Goal: Contribute content: Contribute content

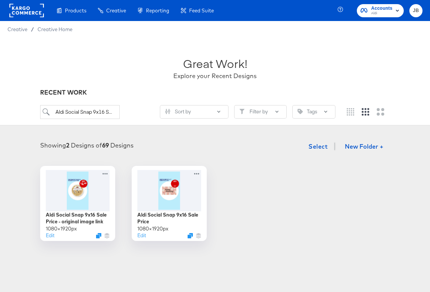
scroll to position [22, 0]
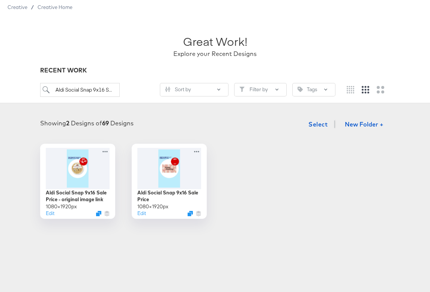
click at [95, 92] on input "Aldi Social Snap 9x16 Sale Price" at bounding box center [80, 90] width 80 height 14
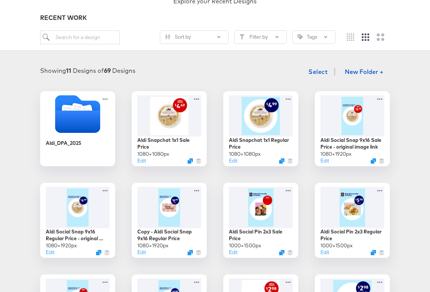
scroll to position [71, 0]
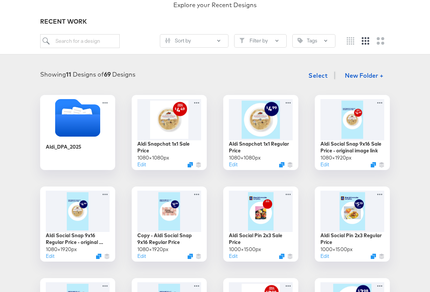
click at [62, 42] on input "search" at bounding box center [80, 41] width 80 height 14
click at [47, 64] on div "Showing 11 Designs of 69 Designs Select New Folder + Aldi_DPA_2025 Aldi Snapcha…" at bounding box center [215, 210] width 430 height 300
click at [78, 49] on div "Sort by Filter by Tags" at bounding box center [215, 44] width 350 height 20
click at [78, 42] on input "search" at bounding box center [80, 41] width 80 height 14
paste input "Aldi Social Snap 9x16 Sale Price"
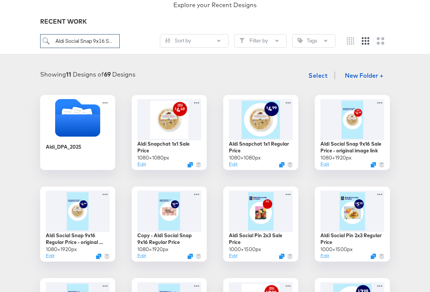
scroll to position [0, 20]
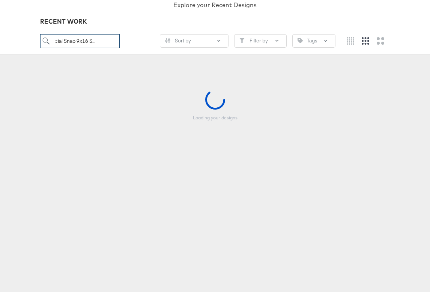
type input "Aldi Social Snap 9x16 Sale Price"
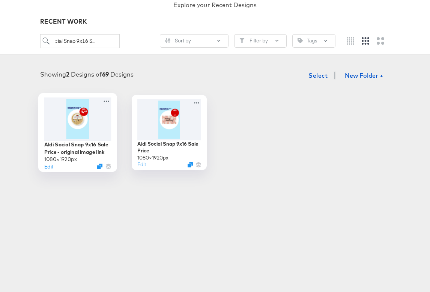
click at [88, 120] on div at bounding box center [77, 118] width 67 height 43
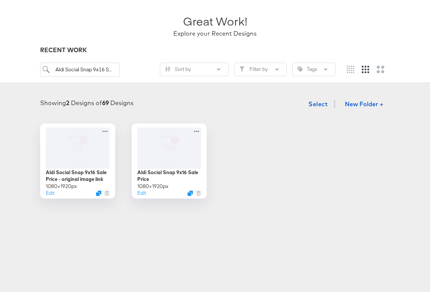
scroll to position [46, 0]
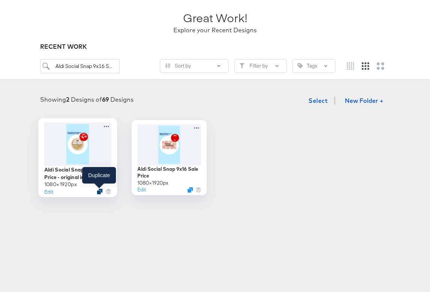
click at [99, 191] on icon "Duplicate" at bounding box center [100, 192] width 6 height 6
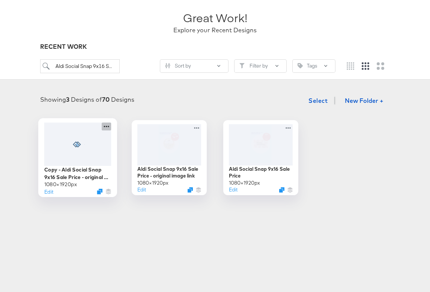
click at [108, 127] on icon at bounding box center [106, 126] width 9 height 8
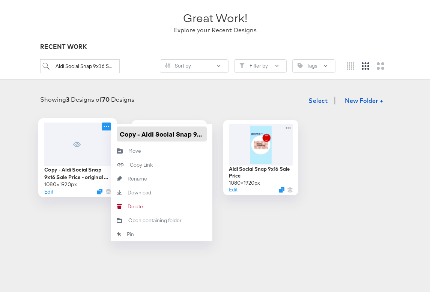
drag, startPoint x: 143, startPoint y: 134, endPoint x: 102, endPoint y: 134, distance: 40.9
click at [102, 134] on div "Copy - Aldi Social Snap 9x16 Sale Price - original image link 1080 × 1920 px Ed…" at bounding box center [77, 157] width 75 height 75
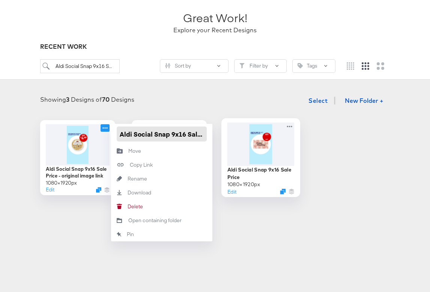
scroll to position [0, 76]
drag, startPoint x: 200, startPoint y: 133, endPoint x: 245, endPoint y: 135, distance: 45.1
click at [247, 135] on div "Aldi Social Snap 9x16 Sale Price - original image link 1080 × 1920 px Edit Aldi…" at bounding box center [215, 157] width 415 height 75
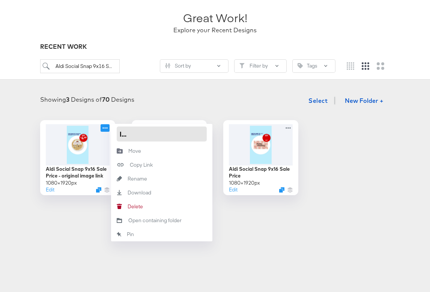
click at [148, 133] on input "Aldi Social Snap 9x16 Sale Price - original image link" at bounding box center [162, 134] width 90 height 15
drag, startPoint x: 143, startPoint y: 134, endPoint x: 231, endPoint y: 134, distance: 88.6
click at [231, 134] on div "Aldi Social Snap 9x16 Sale Price - original image link 1080 × 1920 px Edit Aldi…" at bounding box center [215, 157] width 415 height 75
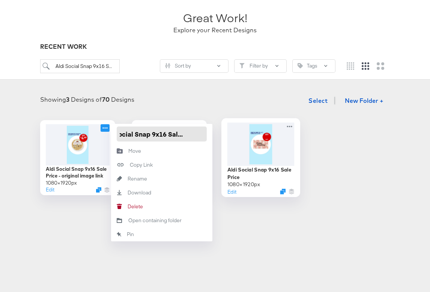
type input "Aldi Social Snap 9x16 Sale Price V2"
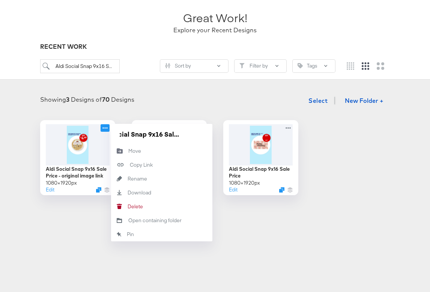
click at [181, 93] on div "Showing 3 Designs of 70 Designs Select New Folder +" at bounding box center [215, 100] width 415 height 15
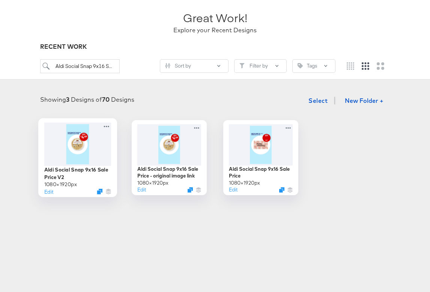
click at [89, 159] on div at bounding box center [77, 143] width 67 height 43
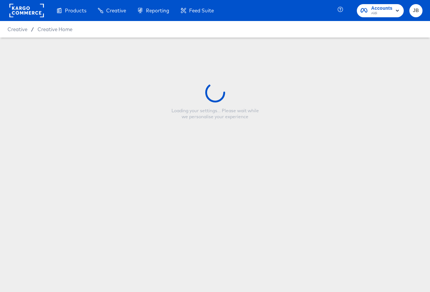
type input "Aldi Social Snap 9x16 Sale Price V2"
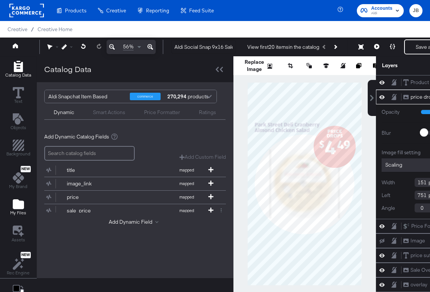
click at [21, 208] on icon "Add Files" at bounding box center [18, 204] width 11 height 10
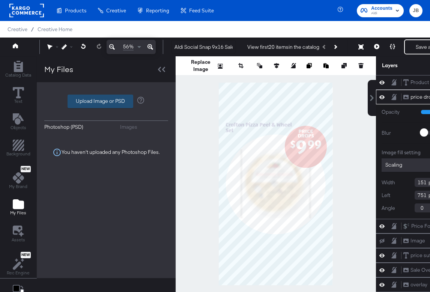
click at [113, 101] on label "Upload Image or PSD" at bounding box center [100, 101] width 65 height 13
click at [106, 101] on input "Upload Image or PSD" at bounding box center [106, 101] width 0 height 0
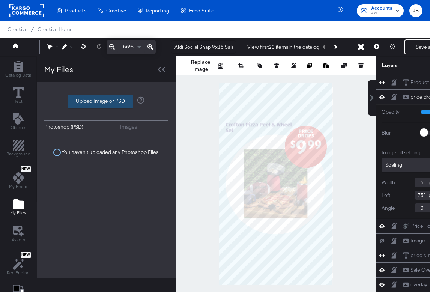
click at [95, 101] on label "Upload Image or PSD" at bounding box center [100, 101] width 65 height 13
click at [106, 101] on input "Upload Image or PSD" at bounding box center [106, 101] width 0 height 0
type input "C:\fakepath\Meta_Carousel_Ad_Hero_StandardPrice.psd"
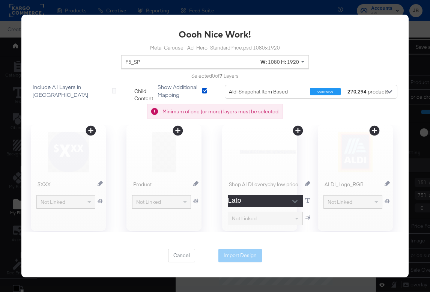
click at [372, 129] on icon at bounding box center [375, 131] width 10 height 10
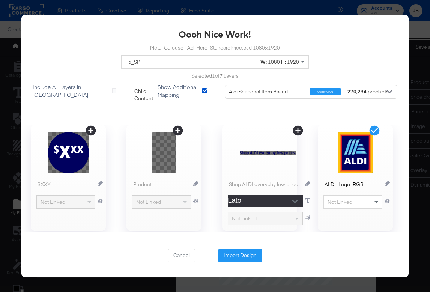
click at [294, 130] on icon at bounding box center [298, 131] width 10 height 10
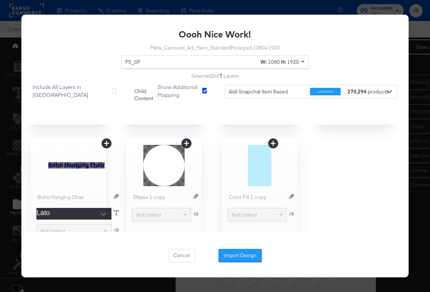
scroll to position [96, 0]
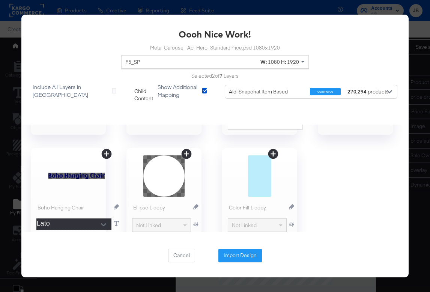
click at [110, 152] on icon at bounding box center [106, 154] width 10 height 10
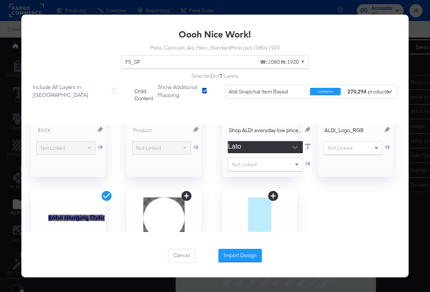
scroll to position [24, 0]
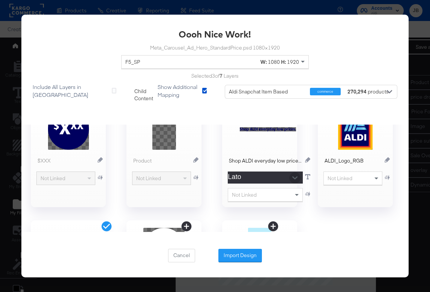
click at [292, 177] on icon "Open" at bounding box center [294, 177] width 5 height 3
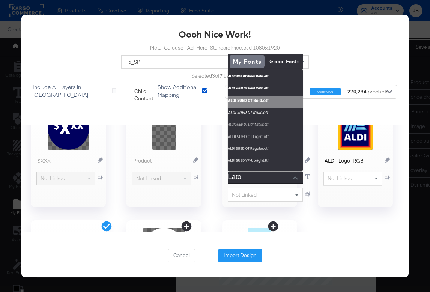
click at [254, 99] on img at bounding box center [265, 102] width 75 height 12
type input "ALDI SUED OT Bold.otf"
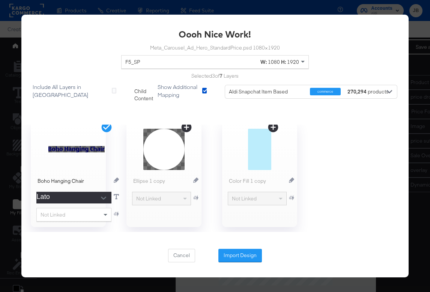
scroll to position [131, 0]
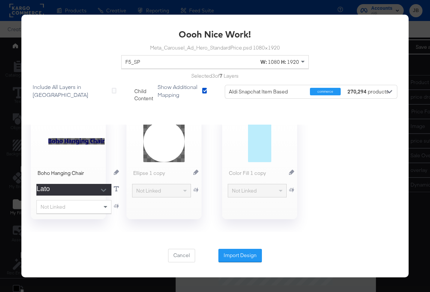
click at [104, 187] on button "Open" at bounding box center [103, 190] width 11 height 11
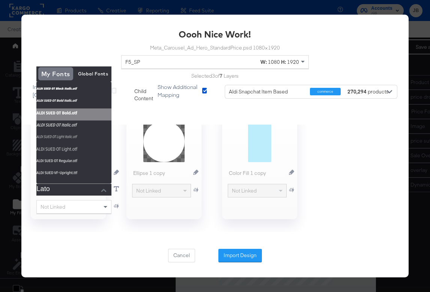
click at [69, 117] on img at bounding box center [73, 114] width 75 height 12
type input "ALDI SUED OT Bold.otf"
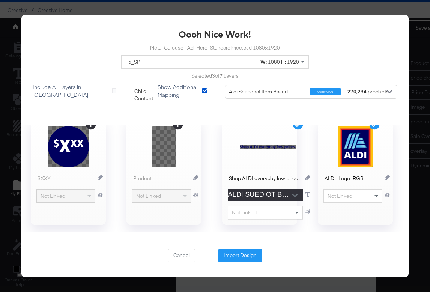
scroll to position [0, 0]
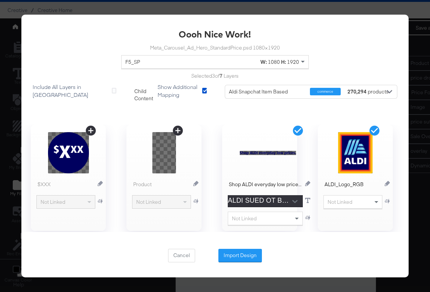
click at [92, 129] on icon at bounding box center [91, 131] width 10 height 10
click at [239, 259] on button "Import Design" at bounding box center [240, 256] width 44 height 14
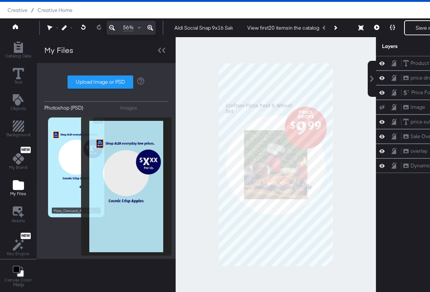
click at [76, 187] on img at bounding box center [76, 168] width 56 height 100
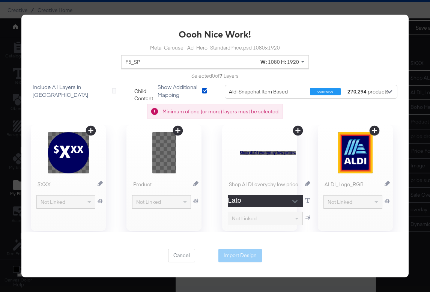
click at [298, 129] on icon at bounding box center [298, 131] width 12 height 12
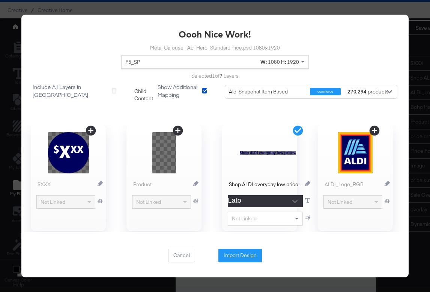
click at [377, 131] on icon at bounding box center [375, 131] width 12 height 12
click at [177, 263] on div "Cancel Import Design" at bounding box center [215, 251] width 94 height 27
click at [179, 255] on button "Cancel" at bounding box center [181, 256] width 27 height 14
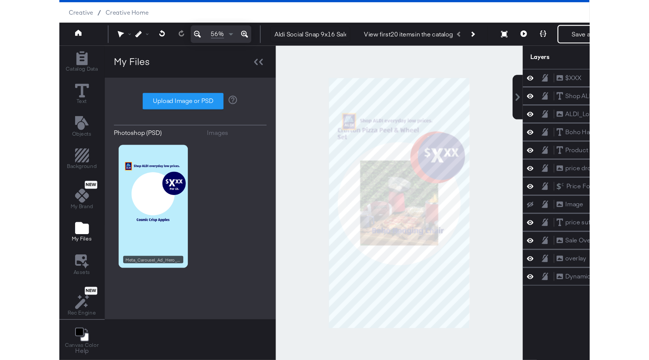
scroll to position [19, 0]
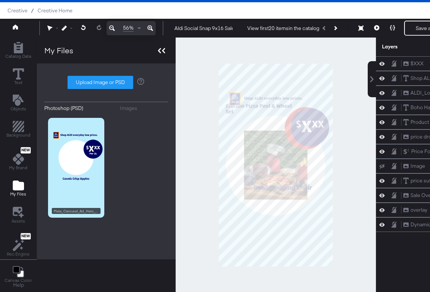
click at [159, 54] on div at bounding box center [161, 50] width 13 height 11
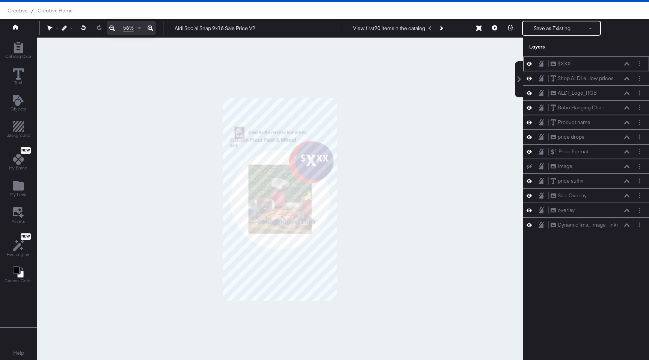
click at [430, 66] on div at bounding box center [531, 63] width 11 height 7
click at [430, 64] on icon at bounding box center [528, 63] width 5 height 6
click at [430, 64] on icon at bounding box center [528, 64] width 5 height 5
click at [430, 78] on icon at bounding box center [528, 79] width 5 height 4
click at [430, 78] on icon at bounding box center [528, 78] width 5 height 5
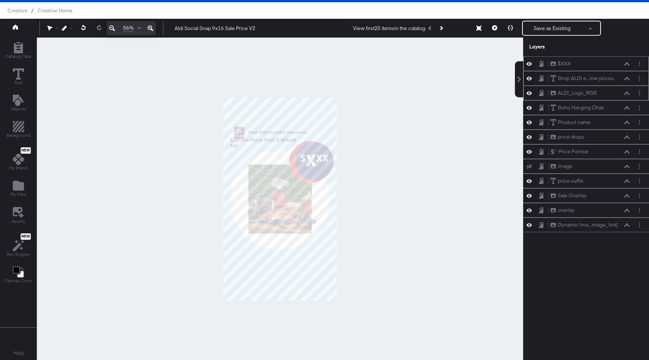
click at [430, 91] on icon at bounding box center [528, 93] width 5 height 6
click at [430, 91] on icon at bounding box center [528, 93] width 5 height 5
click at [430, 78] on icon at bounding box center [626, 78] width 5 height 3
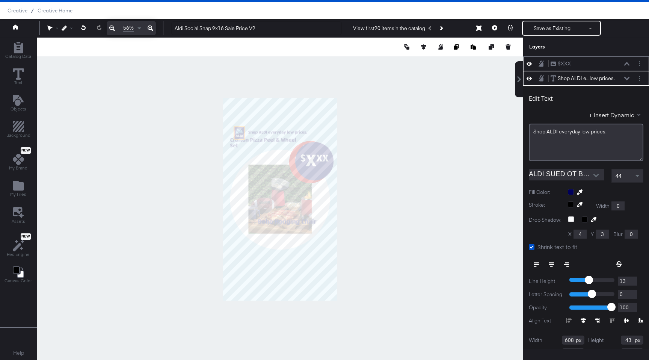
scroll to position [15, 0]
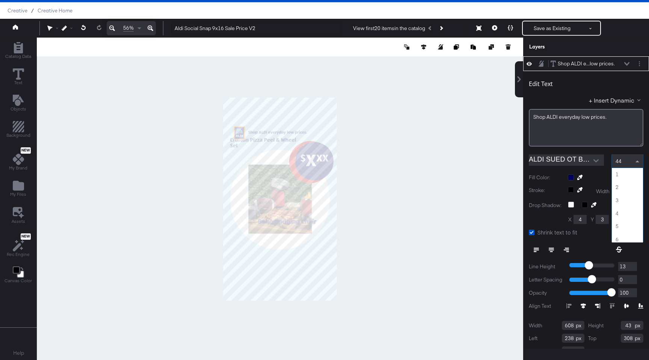
click at [430, 162] on span at bounding box center [637, 161] width 9 height 13
click at [430, 188] on label "Stroke:" at bounding box center [545, 191] width 33 height 9
click at [149, 24] on icon at bounding box center [151, 28] width 6 height 9
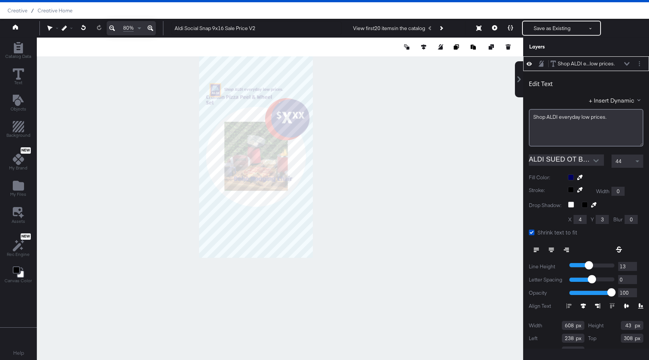
click at [149, 24] on icon at bounding box center [151, 28] width 6 height 9
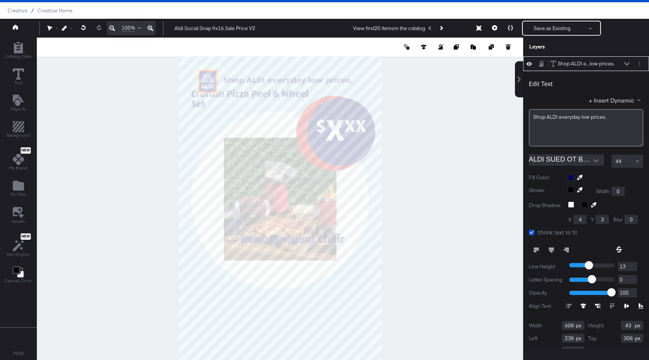
type input "749"
type input "61"
click at [430, 162] on span at bounding box center [637, 161] width 4 height 2
click at [430, 62] on icon at bounding box center [626, 64] width 5 height 4
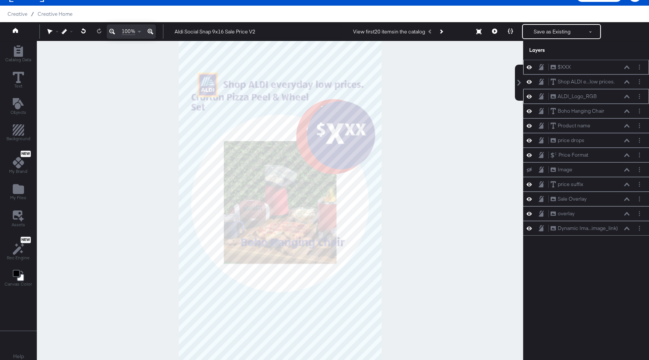
scroll to position [14, 0]
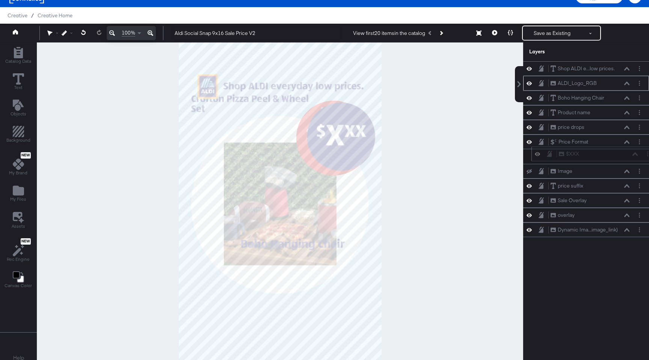
drag, startPoint x: 582, startPoint y: 69, endPoint x: 591, endPoint y: 161, distance: 92.3
click at [430, 161] on div "$XXX $XXX Shop ALDI e...low prices. Shop ALDI everyday low prices. ALDI_Logo_RG…" at bounding box center [586, 149] width 126 height 176
click at [430, 184] on icon at bounding box center [528, 185] width 5 height 6
click at [430, 184] on icon at bounding box center [528, 186] width 5 height 5
drag, startPoint x: 585, startPoint y: 184, endPoint x: 583, endPoint y: 154, distance: 30.1
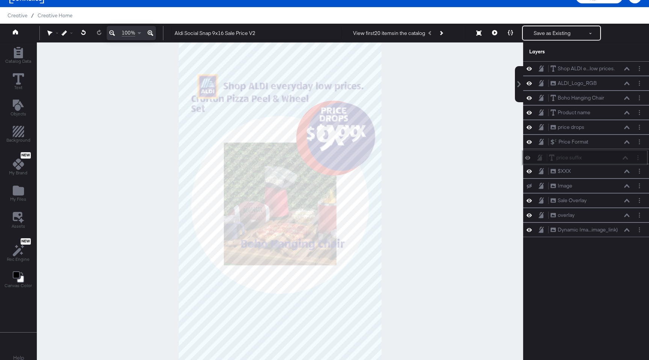
click at [430, 154] on div "price suffix price suffix" at bounding box center [588, 158] width 80 height 8
click at [430, 201] on icon at bounding box center [528, 200] width 5 height 6
click at [430, 201] on icon at bounding box center [528, 200] width 5 height 5
click at [430, 201] on icon at bounding box center [528, 200] width 5 height 6
click at [430, 201] on icon at bounding box center [528, 200] width 5 height 5
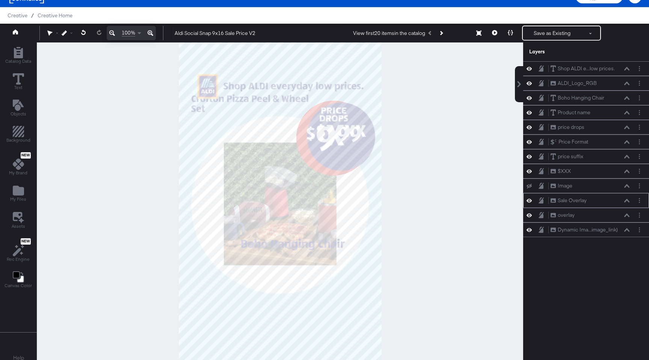
click at [430, 201] on icon at bounding box center [528, 200] width 5 height 6
click at [430, 201] on icon at bounding box center [528, 200] width 5 height 5
click at [430, 215] on icon at bounding box center [528, 215] width 5 height 4
click at [430, 215] on icon at bounding box center [528, 214] width 5 height 5
click at [430, 231] on icon at bounding box center [528, 229] width 5 height 6
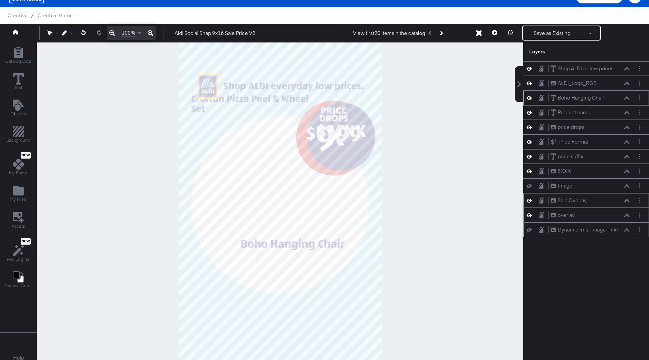
click at [430, 101] on button at bounding box center [529, 97] width 6 height 7
click at [430, 101] on div "Boho Hanging Chair Boho Hanging Chair" at bounding box center [586, 98] width 120 height 8
click at [430, 99] on icon at bounding box center [528, 98] width 5 height 5
click at [430, 99] on icon at bounding box center [528, 98] width 5 height 6
click at [430, 84] on icon at bounding box center [528, 83] width 5 height 6
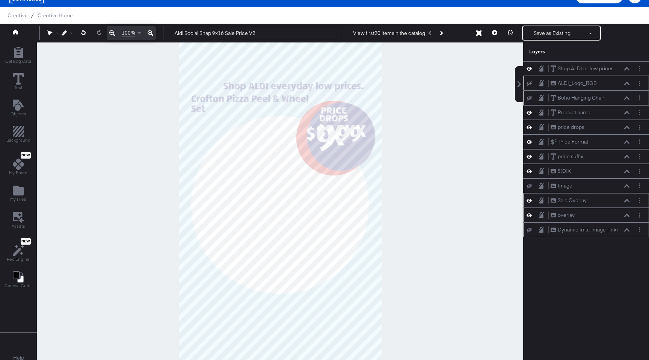
click at [430, 84] on icon at bounding box center [528, 83] width 5 height 5
click at [430, 72] on div "Shop ALDI e...low prices. Shop ALDI everyday low prices." at bounding box center [586, 69] width 120 height 8
click at [430, 71] on icon at bounding box center [528, 68] width 5 height 6
click at [430, 71] on icon at bounding box center [528, 68] width 5 height 5
click at [430, 113] on icon at bounding box center [528, 112] width 5 height 6
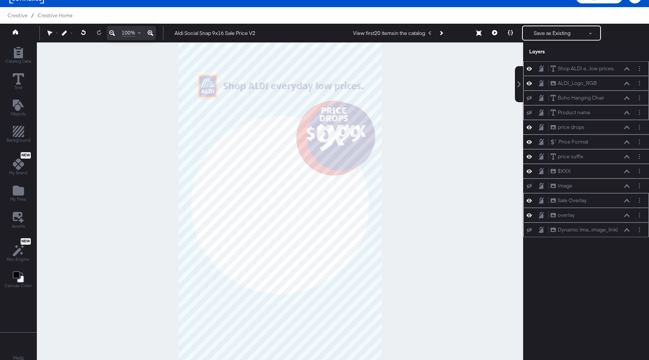
click at [430, 113] on icon at bounding box center [528, 112] width 5 height 5
click at [430, 115] on div "Product name Product name" at bounding box center [590, 112] width 80 height 8
click at [430, 114] on icon at bounding box center [626, 113] width 5 height 4
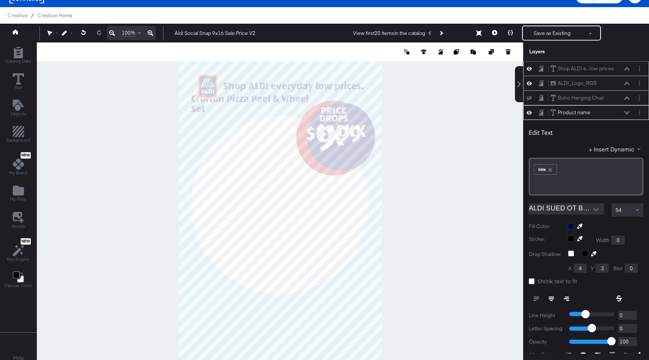
scroll to position [44, 0]
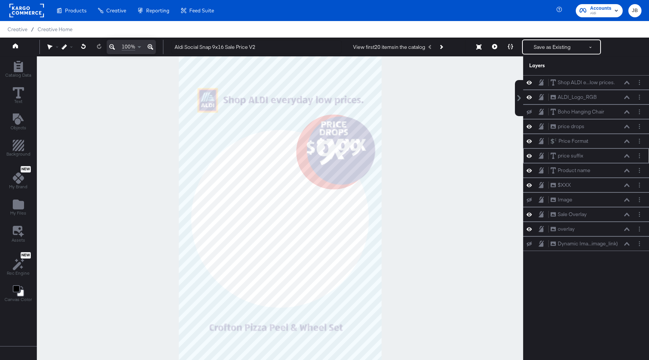
scroll to position [14, 0]
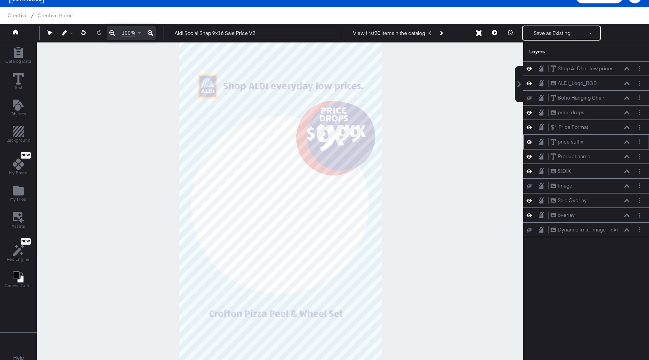
click at [530, 142] on icon at bounding box center [528, 142] width 5 height 6
click at [530, 142] on icon at bounding box center [528, 141] width 5 height 5
click at [528, 215] on icon at bounding box center [528, 215] width 5 height 6
click at [528, 215] on icon at bounding box center [528, 215] width 5 height 5
click at [530, 199] on icon at bounding box center [528, 201] width 5 height 4
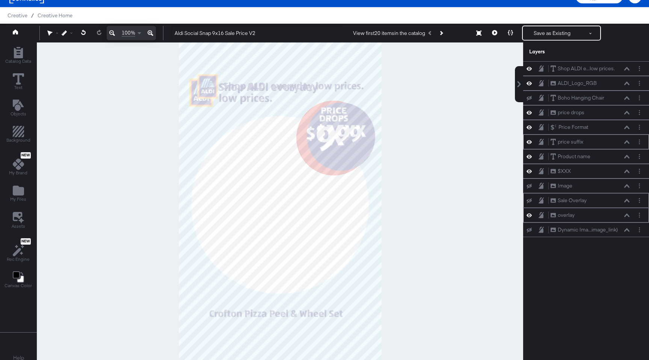
click at [530, 215] on icon at bounding box center [528, 215] width 5 height 6
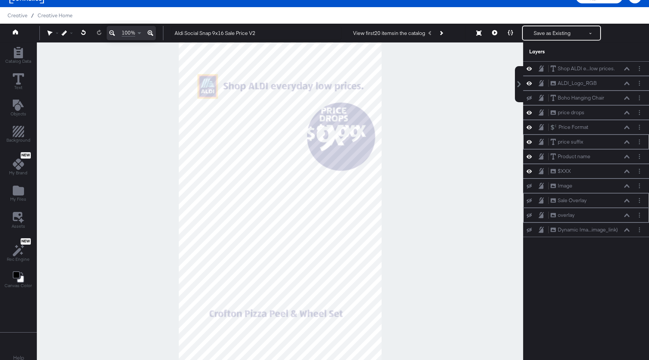
click at [530, 216] on icon at bounding box center [528, 215] width 5 height 5
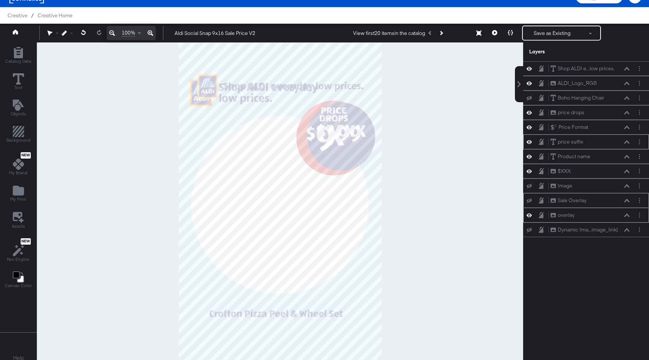
click at [530, 199] on icon at bounding box center [528, 200] width 5 height 5
click at [530, 199] on icon at bounding box center [528, 201] width 5 height 4
click at [530, 199] on icon at bounding box center [528, 200] width 5 height 5
click at [529, 214] on icon at bounding box center [528, 215] width 5 height 4
click at [529, 214] on icon at bounding box center [528, 215] width 5 height 5
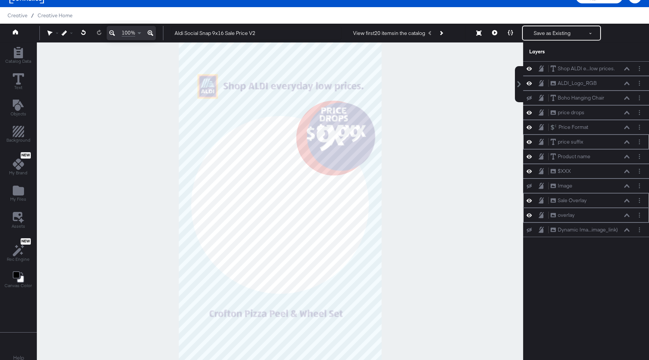
click at [530, 202] on icon at bounding box center [528, 200] width 5 height 6
click at [530, 202] on icon at bounding box center [528, 200] width 5 height 5
click at [530, 187] on icon at bounding box center [528, 186] width 5 height 5
click at [530, 187] on icon at bounding box center [528, 185] width 5 height 6
click at [639, 189] on button "Layer Options" at bounding box center [639, 186] width 8 height 8
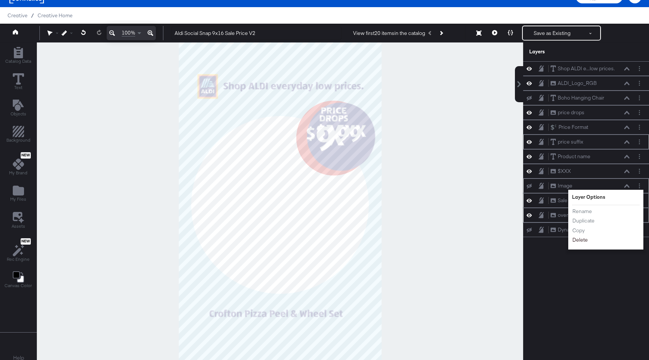
click at [581, 240] on button "Delete" at bounding box center [580, 240] width 16 height 8
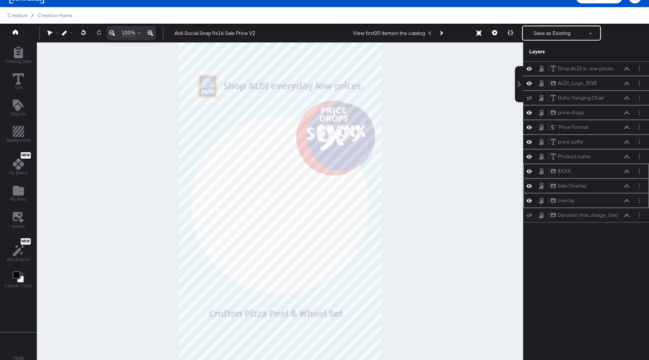
click at [529, 172] on icon at bounding box center [528, 171] width 5 height 6
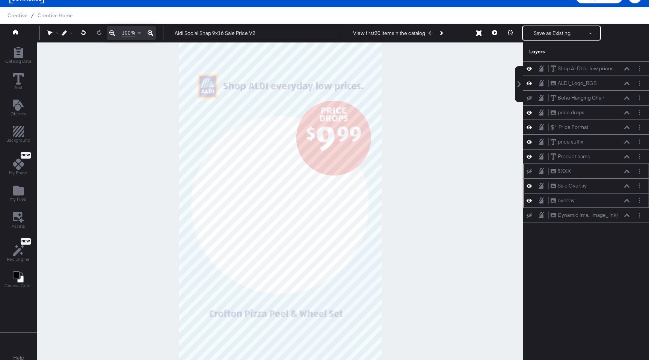
click at [529, 172] on icon at bounding box center [528, 171] width 5 height 5
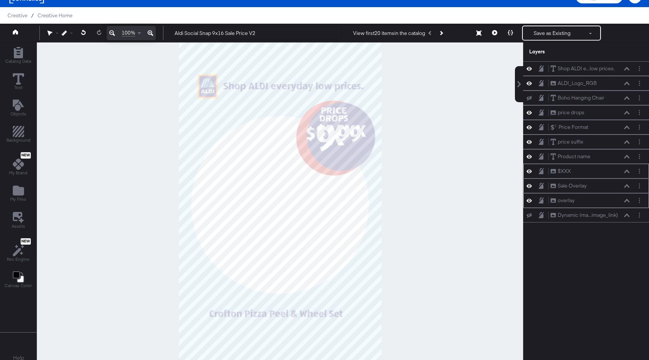
click at [529, 172] on icon at bounding box center [528, 171] width 5 height 6
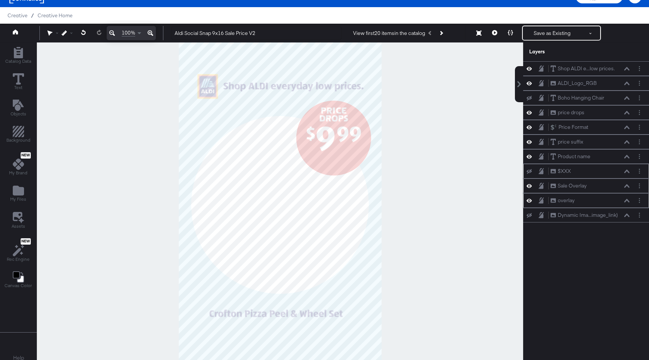
click at [529, 172] on icon at bounding box center [528, 171] width 5 height 5
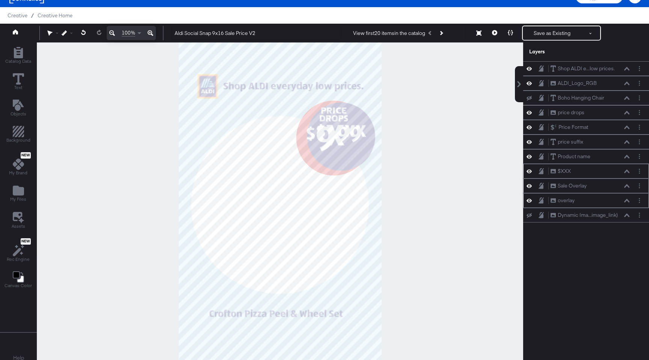
click at [529, 172] on icon at bounding box center [528, 171] width 5 height 6
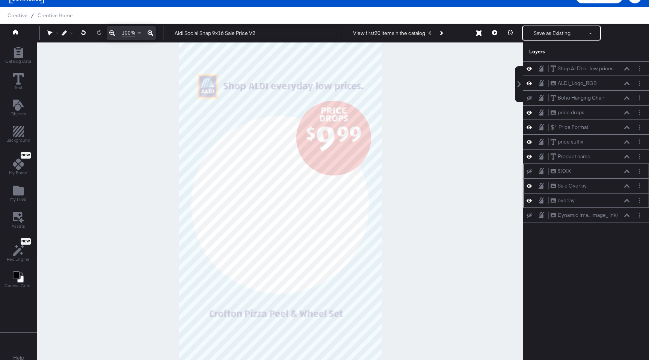
click at [529, 172] on icon at bounding box center [528, 171] width 5 height 5
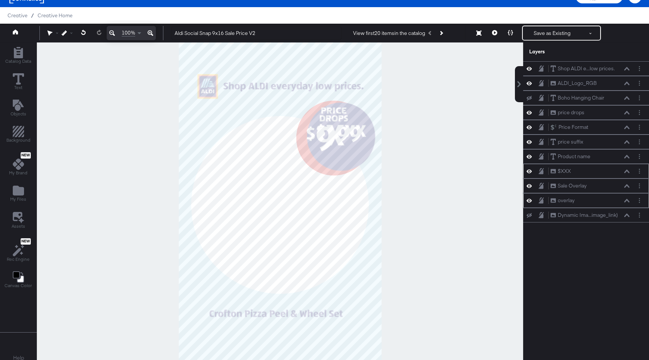
click at [529, 185] on icon at bounding box center [528, 185] width 5 height 6
click at [529, 185] on icon at bounding box center [528, 186] width 5 height 5
click at [530, 200] on icon at bounding box center [528, 200] width 5 height 6
click at [529, 183] on icon at bounding box center [528, 185] width 5 height 6
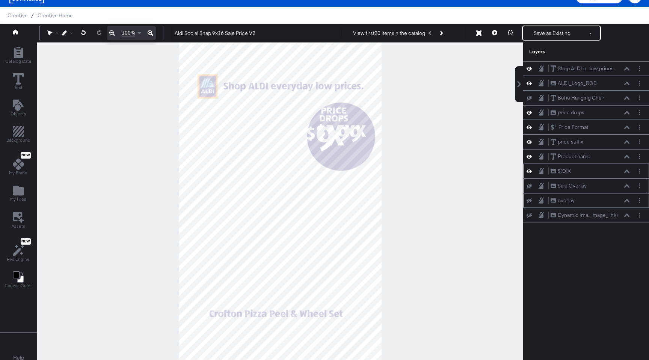
click at [529, 184] on icon at bounding box center [528, 186] width 5 height 5
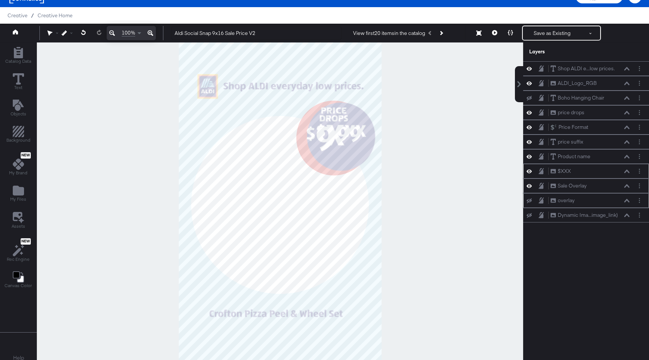
click at [529, 184] on icon at bounding box center [528, 185] width 5 height 6
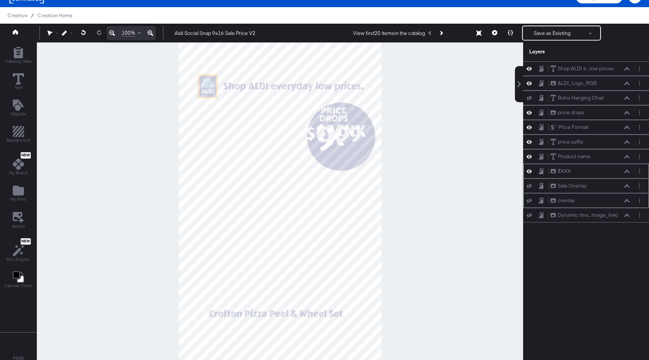
click at [529, 200] on icon at bounding box center [528, 200] width 5 height 5
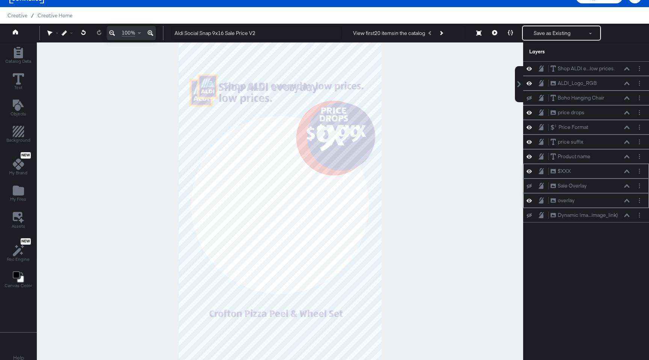
click at [529, 200] on icon at bounding box center [528, 201] width 5 height 4
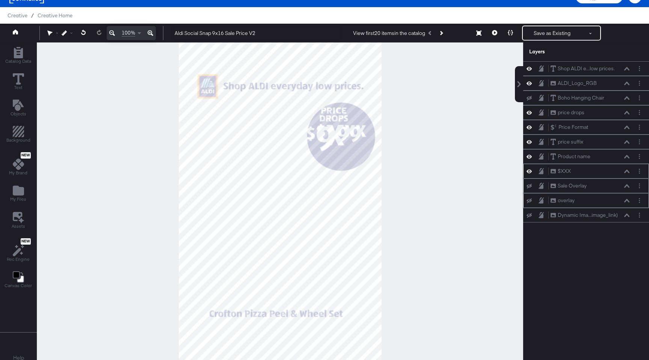
click at [528, 185] on icon at bounding box center [528, 186] width 5 height 5
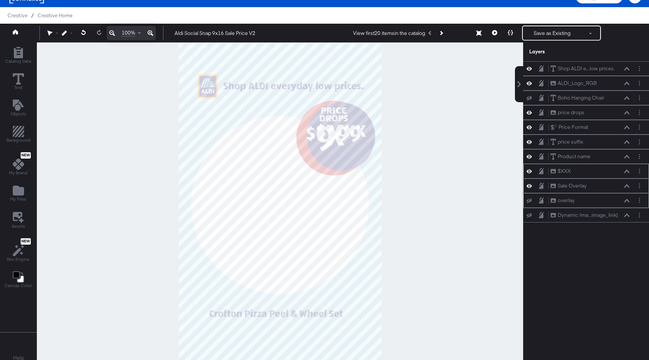
click at [528, 185] on icon at bounding box center [528, 185] width 5 height 6
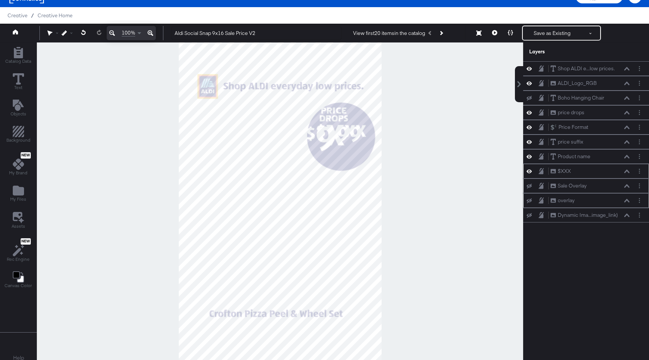
click at [527, 202] on icon at bounding box center [528, 200] width 5 height 5
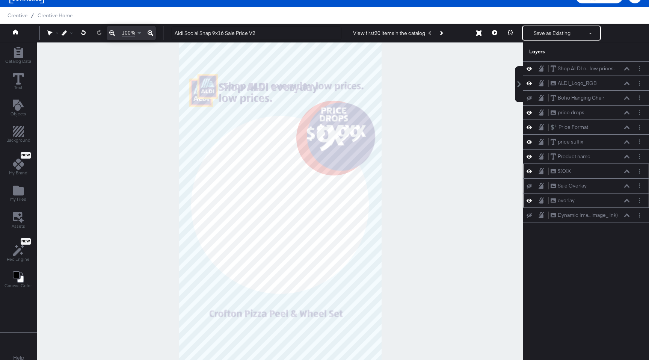
click at [527, 202] on icon at bounding box center [528, 201] width 5 height 4
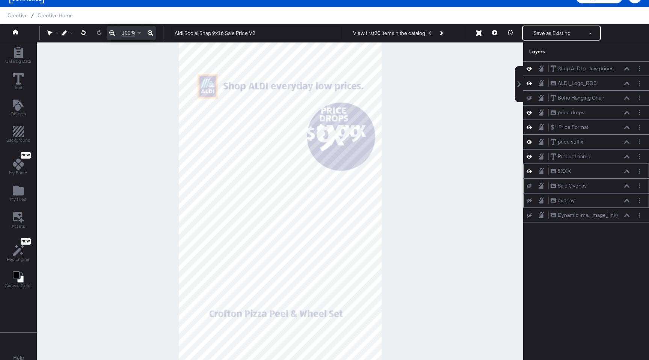
click at [528, 188] on button at bounding box center [529, 186] width 6 height 6
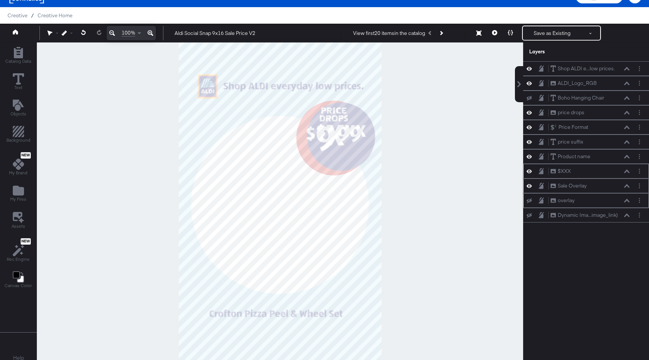
click at [528, 188] on icon at bounding box center [528, 185] width 5 height 6
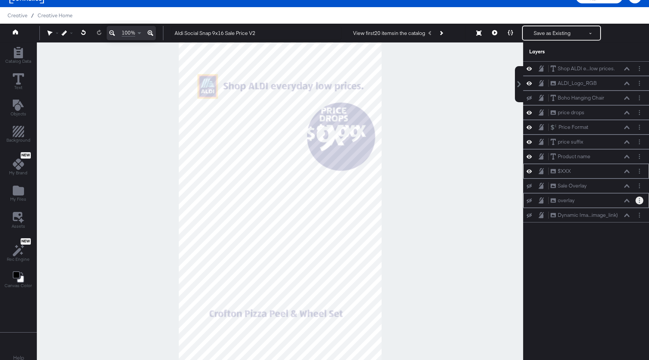
click at [641, 203] on button "Layer Options" at bounding box center [639, 200] width 8 height 8
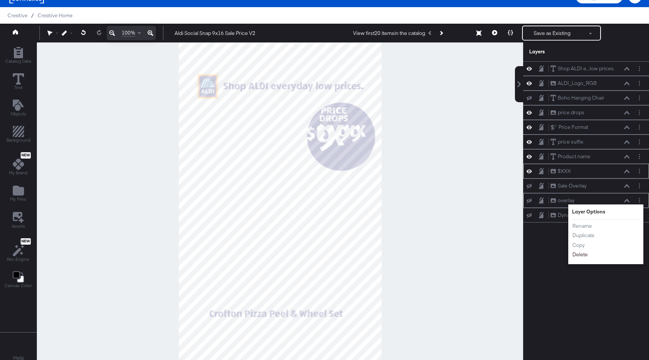
click at [579, 253] on button "Delete" at bounding box center [580, 254] width 16 height 8
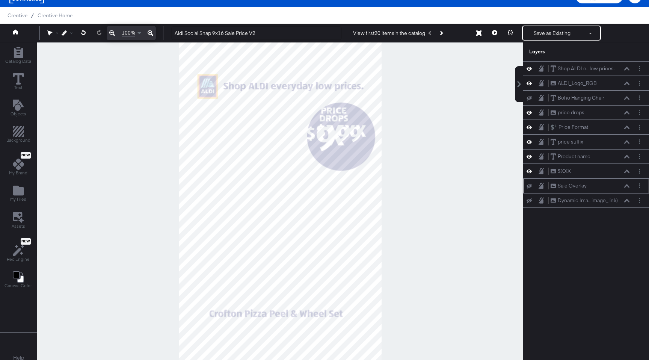
click at [528, 187] on icon at bounding box center [528, 186] width 5 height 5
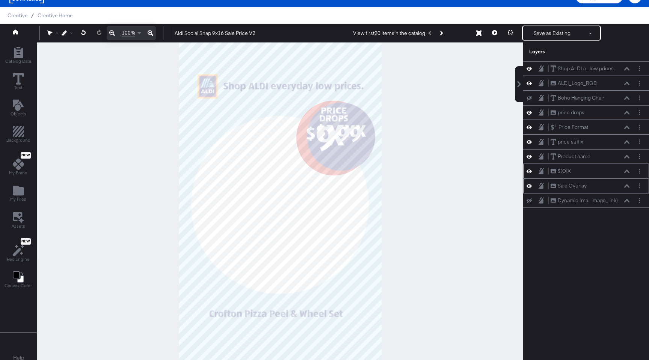
click at [627, 173] on button at bounding box center [627, 171] width 6 height 5
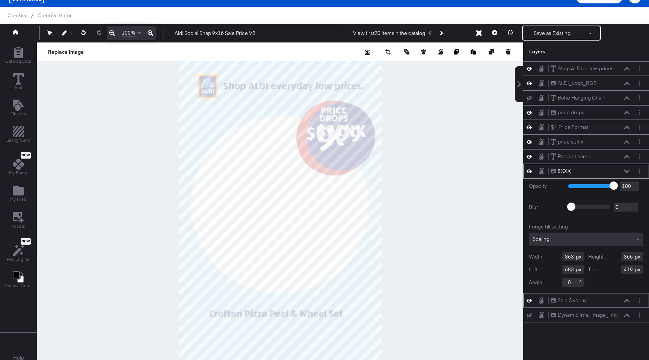
click at [625, 170] on icon at bounding box center [626, 171] width 5 height 4
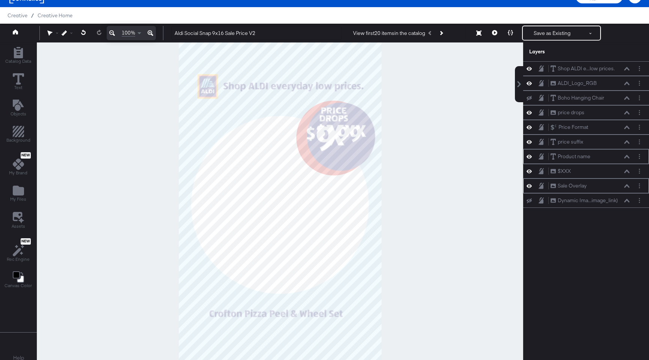
click at [627, 156] on icon at bounding box center [626, 156] width 5 height 3
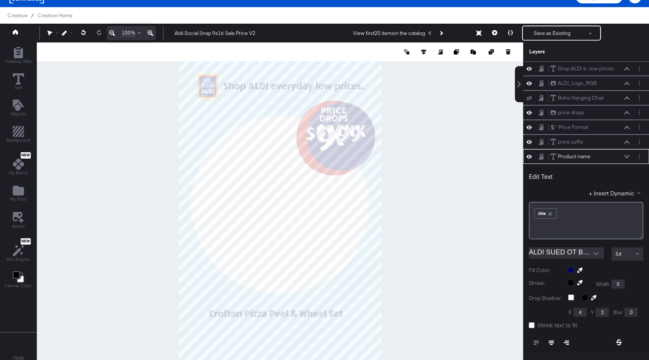
scroll to position [88, 0]
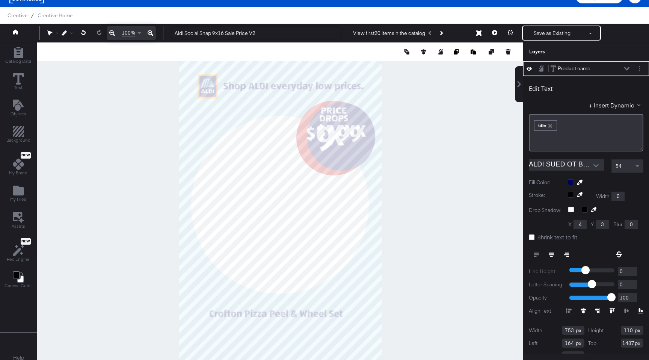
click at [628, 68] on icon at bounding box center [626, 68] width 5 height 3
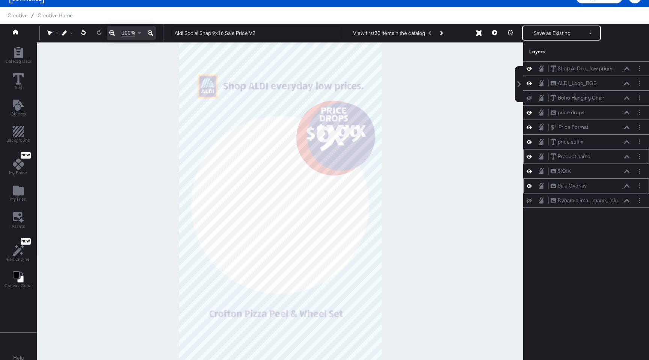
scroll to position [0, 0]
click at [592, 153] on div "Product name Product name" at bounding box center [590, 156] width 80 height 8
drag, startPoint x: 592, startPoint y: 157, endPoint x: 592, endPoint y: 172, distance: 15.4
click at [592, 172] on div "Product name Product name" at bounding box center [590, 169] width 80 height 8
click at [628, 143] on icon at bounding box center [626, 142] width 5 height 4
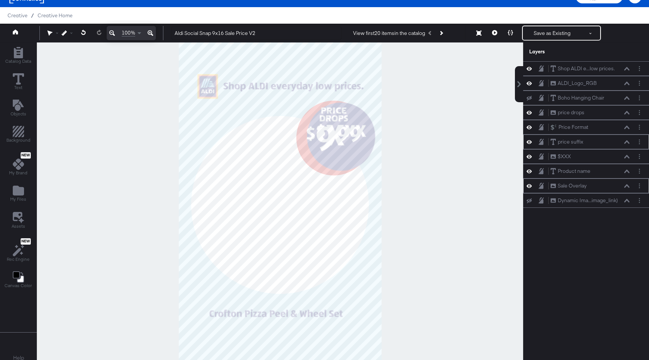
scroll to position [73, 0]
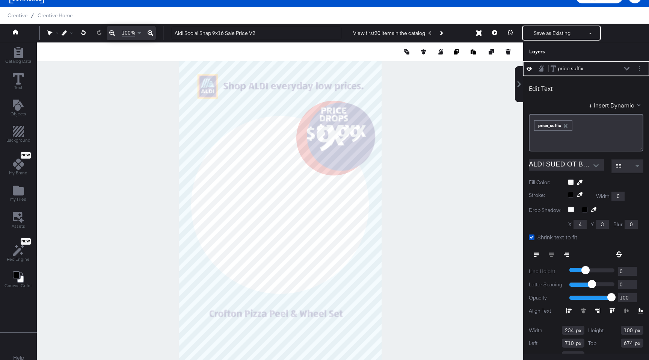
click at [627, 70] on icon at bounding box center [626, 69] width 5 height 4
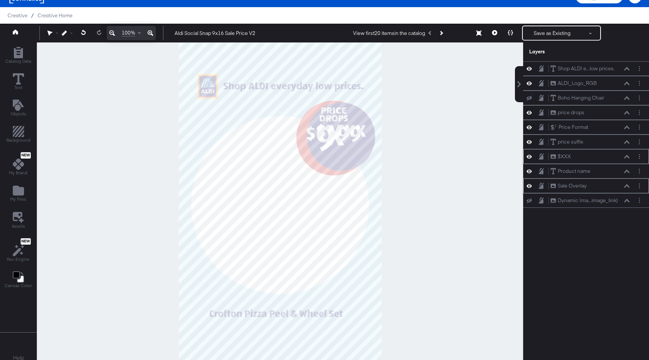
click at [529, 158] on icon at bounding box center [528, 157] width 5 height 4
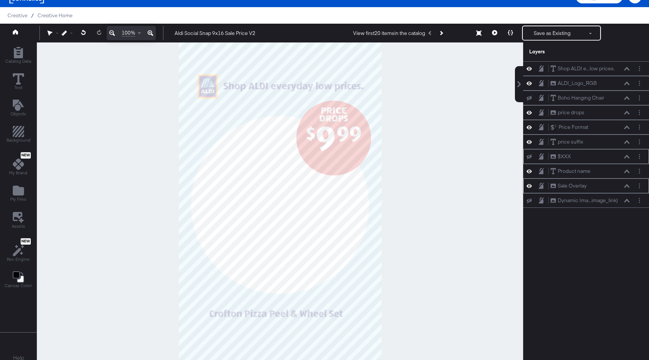
scroll to position [19, 0]
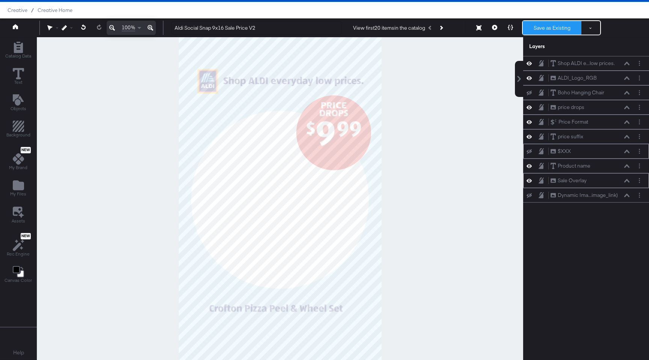
click at [541, 24] on button "Save as Existing" at bounding box center [552, 28] width 59 height 14
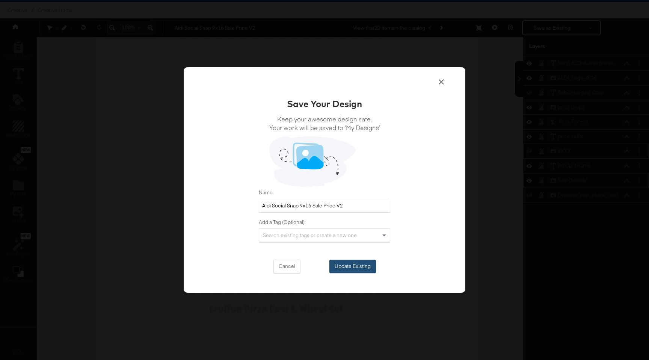
click at [348, 264] on button "Update Existing" at bounding box center [352, 266] width 47 height 14
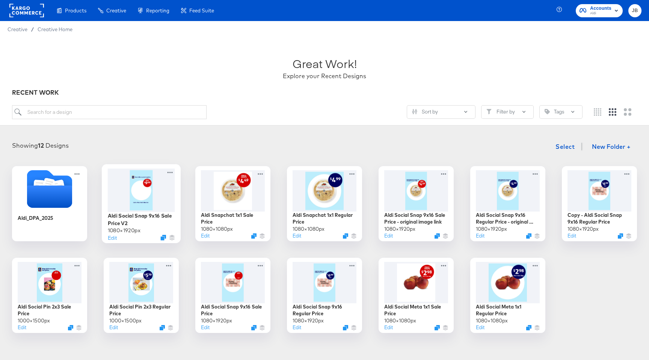
click at [160, 199] on div at bounding box center [141, 189] width 67 height 43
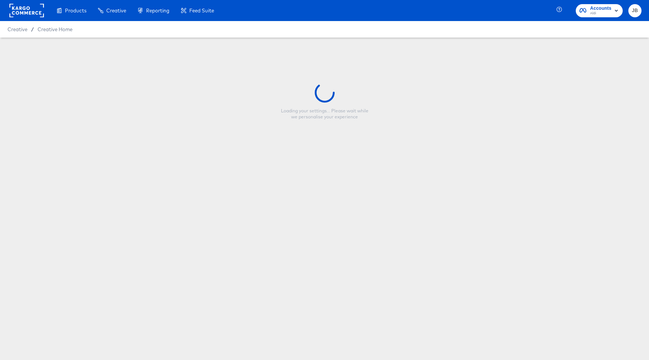
type input "Aldi Social Snap 9x16 Sale Price V2"
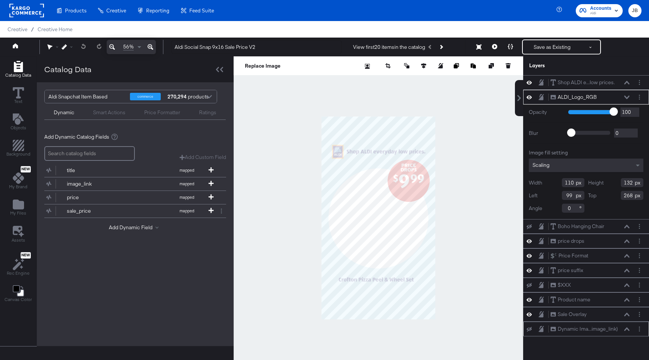
click at [530, 328] on icon at bounding box center [528, 329] width 5 height 5
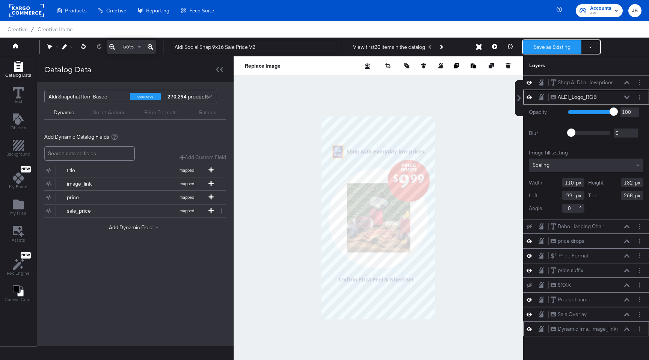
click at [530, 47] on button "Save as Existing" at bounding box center [552, 47] width 59 height 14
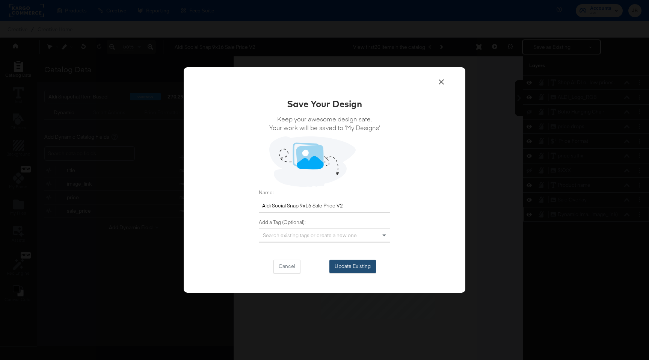
click at [359, 262] on button "Update Existing" at bounding box center [352, 266] width 47 height 14
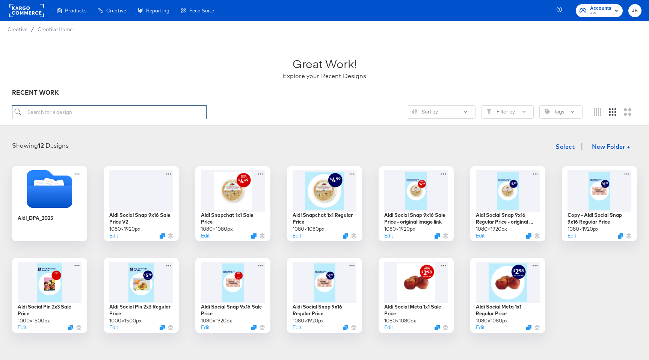
click at [134, 114] on input "search" at bounding box center [109, 112] width 194 height 14
paste input "Aldi Social Snap 9x16 Regular Price"
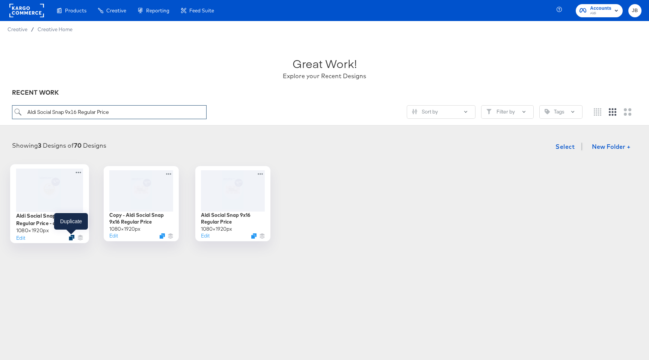
type input "Aldi Social Snap 9x16 Regular Price"
click at [71, 237] on icon "Duplicate" at bounding box center [72, 238] width 6 height 6
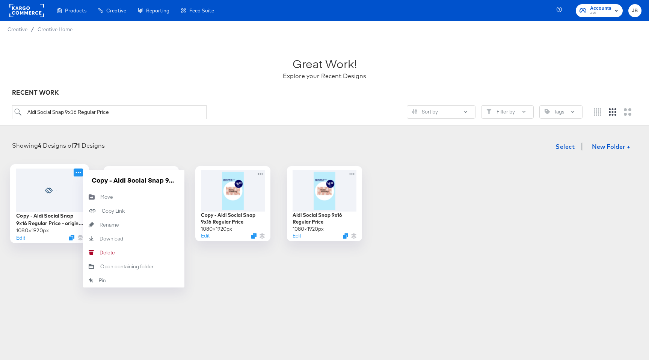
click at [78, 172] on icon at bounding box center [78, 173] width 5 height 2
drag, startPoint x: 113, startPoint y: 179, endPoint x: 70, endPoint y: 176, distance: 43.3
click at [70, 176] on div "Copy - Aldi Social Snap 9x16 Regular Price - original image link 1080 × 1920 px…" at bounding box center [49, 203] width 75 height 75
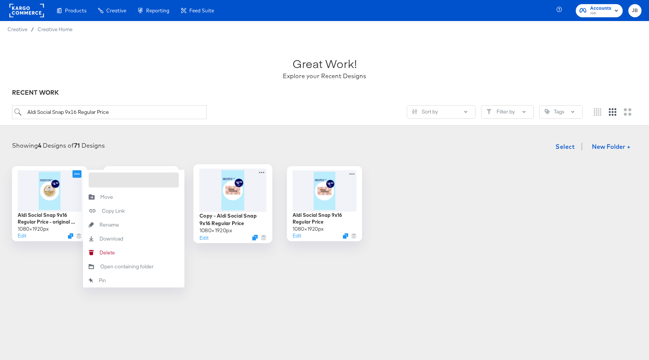
drag, startPoint x: 160, startPoint y: 181, endPoint x: 218, endPoint y: 183, distance: 58.2
click at [220, 182] on div "Aldi Social Snap 9x16 Regular Price - original image link 1080 × 1920 px Edit A…" at bounding box center [325, 203] width 634 height 75
click at [149, 178] on input "Aldi Social Snap 9x16 Regular Price - original image link" at bounding box center [134, 179] width 90 height 15
drag, startPoint x: 113, startPoint y: 180, endPoint x: 245, endPoint y: 184, distance: 132.6
click at [245, 184] on div "Aldi Social Snap 9x16 Regular Price - original image link 1080 × 1920 px Edit A…" at bounding box center [325, 203] width 634 height 75
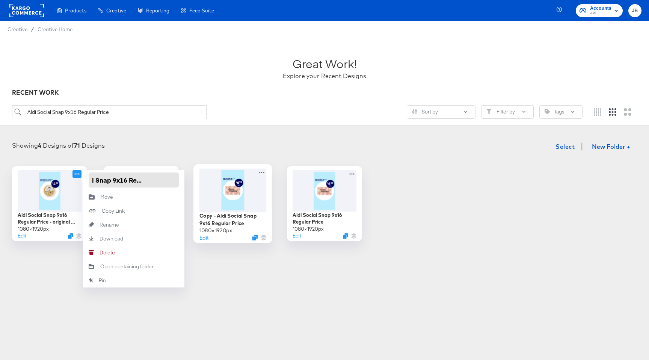
scroll to position [0, 34]
type input "Aldi Social Snap 9x16 Regular Price V2"
click at [204, 156] on div "Showing 4 Designs of 71 Designs Select New Folder + Aldi Social Snap 9x16 Regul…" at bounding box center [325, 190] width 634 height 102
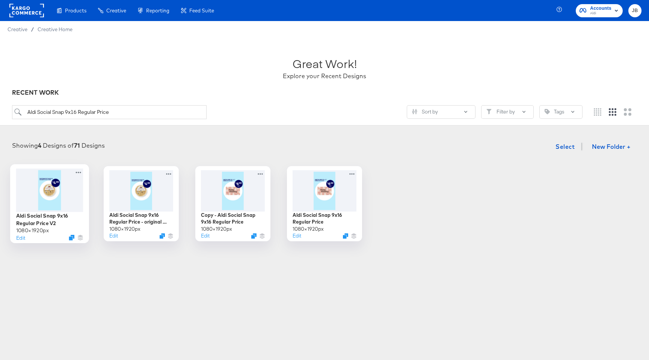
click at [51, 194] on div at bounding box center [49, 189] width 67 height 43
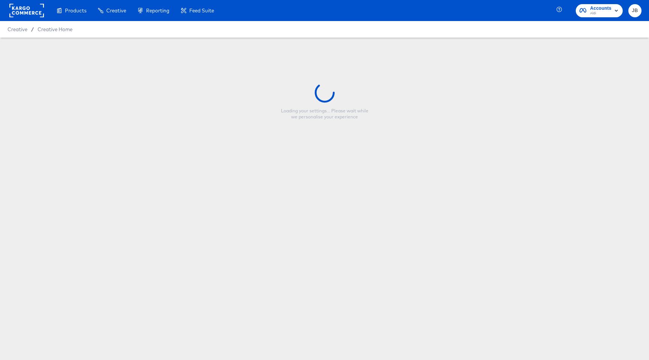
type input "Aldi Social Snap 9x16 Regular Price V2"
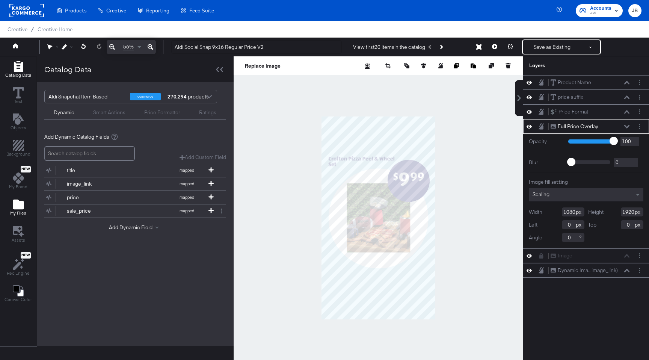
click at [21, 206] on icon "Add Files" at bounding box center [18, 204] width 11 height 10
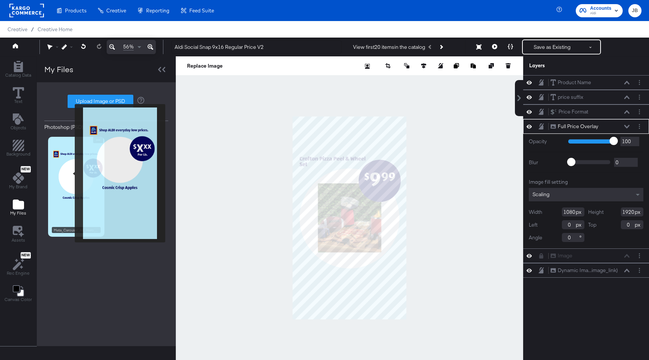
click at [69, 175] on img at bounding box center [76, 187] width 56 height 100
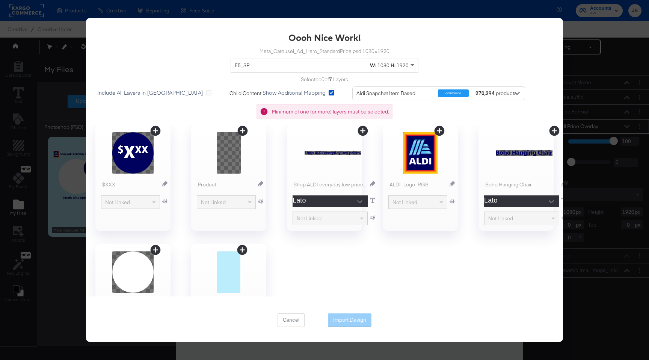
click at [154, 127] on icon at bounding box center [155, 131] width 10 height 10
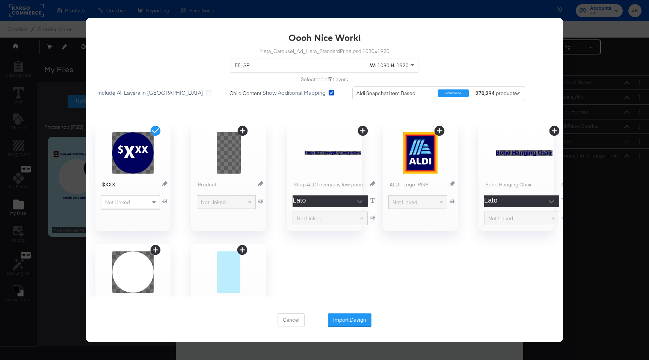
click at [438, 131] on icon at bounding box center [439, 131] width 12 height 12
click at [358, 129] on icon at bounding box center [362, 131] width 10 height 10
click at [551, 132] on icon at bounding box center [554, 131] width 10 height 10
click at [354, 318] on button "Import Design" at bounding box center [350, 320] width 44 height 14
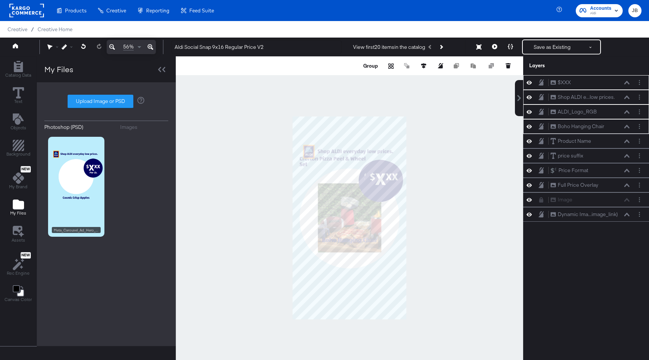
click at [602, 86] on div "$XXX $XXX" at bounding box center [590, 82] width 80 height 8
click at [629, 81] on icon at bounding box center [626, 83] width 5 height 4
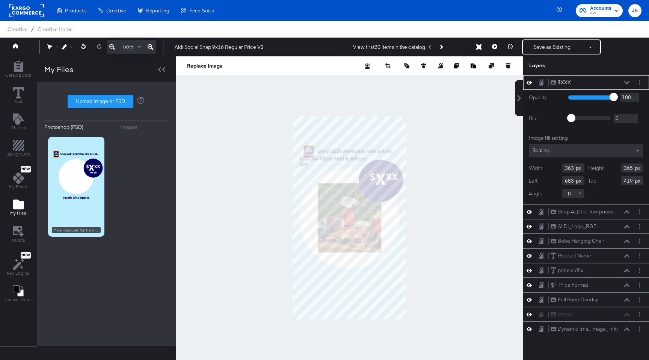
click at [528, 82] on icon at bounding box center [528, 82] width 5 height 6
click at [628, 83] on icon at bounding box center [626, 83] width 5 height 4
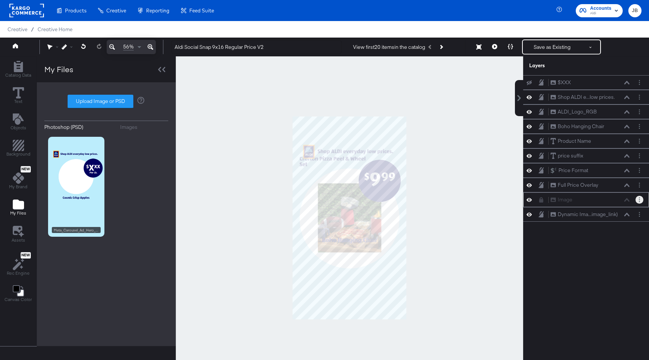
click at [641, 199] on button "Layer Options" at bounding box center [639, 200] width 8 height 8
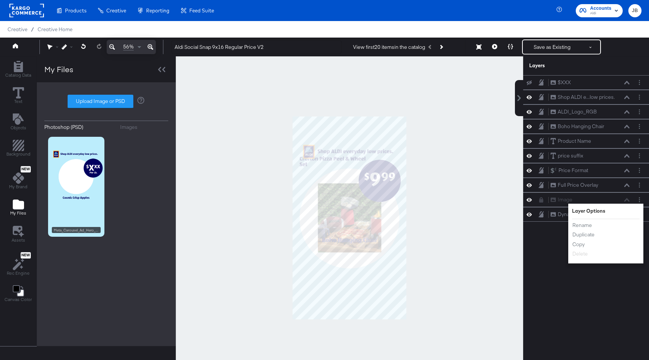
click at [549, 256] on div "$XXX $XXX Shop ALDI e...low prices. Shop ALDI everyday low prices. ALDI_Logo_RG…" at bounding box center [586, 221] width 126 height 292
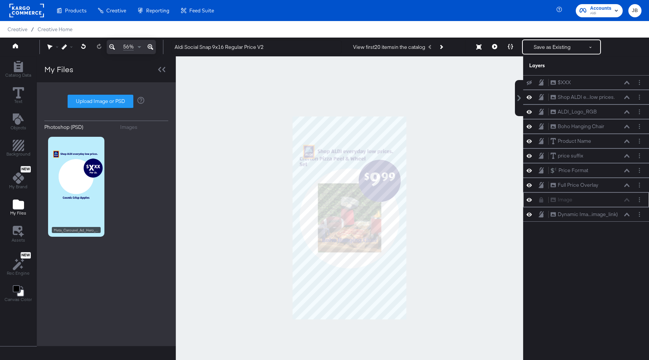
click at [542, 202] on icon at bounding box center [541, 199] width 4 height 5
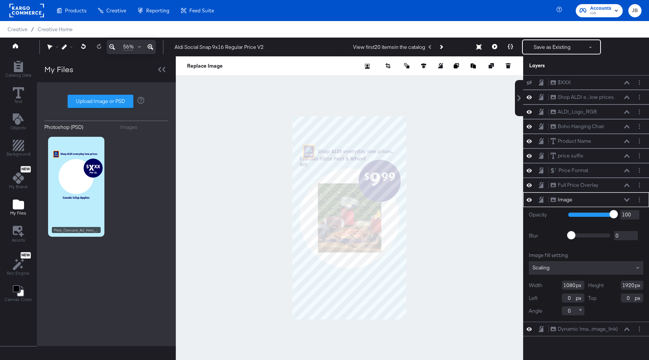
click at [527, 200] on icon at bounding box center [528, 200] width 5 height 4
click at [528, 199] on icon at bounding box center [528, 199] width 5 height 5
click at [640, 200] on button "Layer Options" at bounding box center [639, 200] width 8 height 8
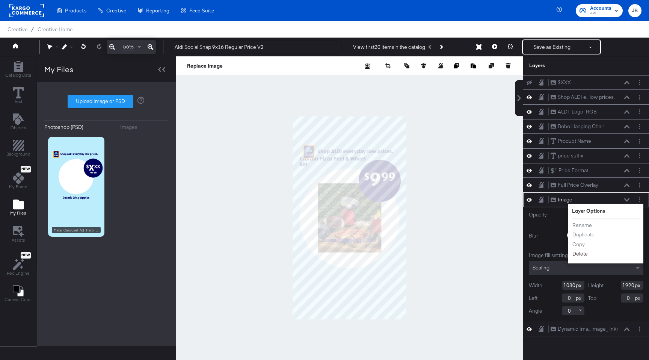
click at [576, 252] on button "Delete" at bounding box center [580, 254] width 16 height 8
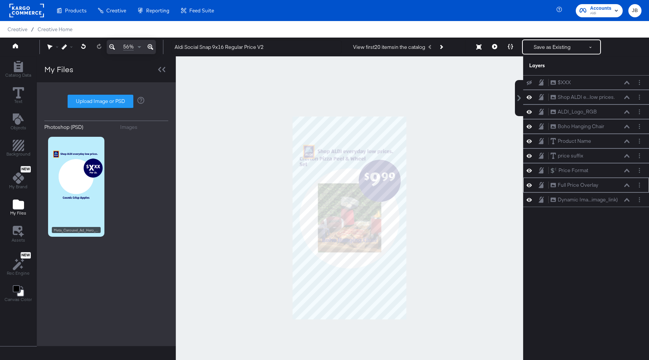
click at [530, 187] on icon at bounding box center [528, 185] width 5 height 6
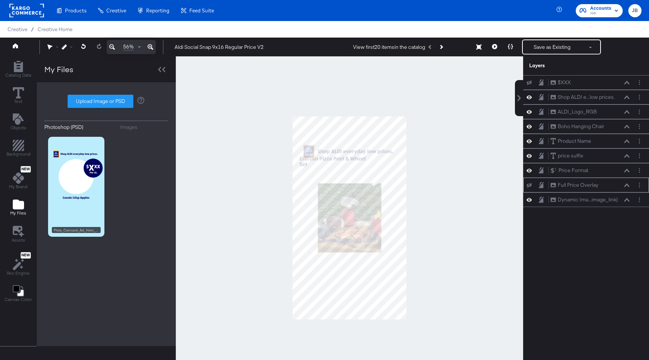
click at [530, 187] on icon at bounding box center [528, 185] width 5 height 5
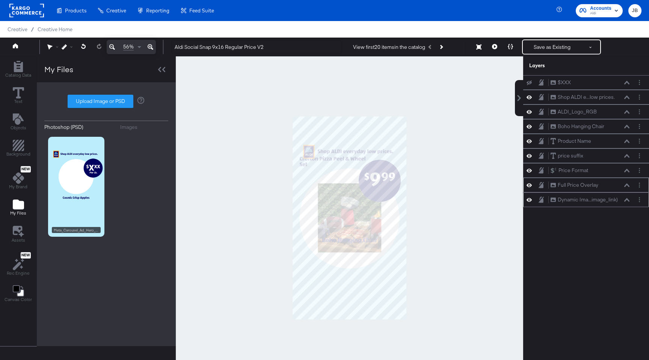
click at [530, 201] on icon at bounding box center [528, 200] width 5 height 4
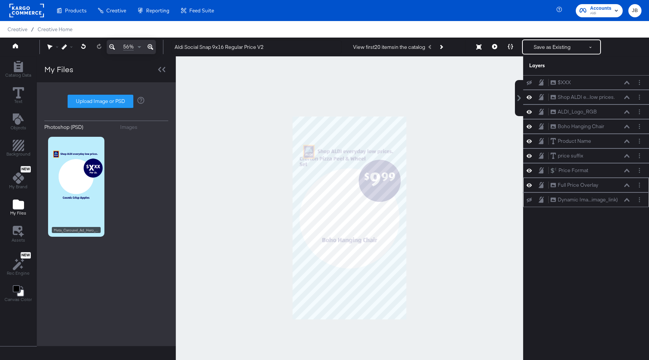
click at [530, 201] on icon at bounding box center [528, 199] width 5 height 5
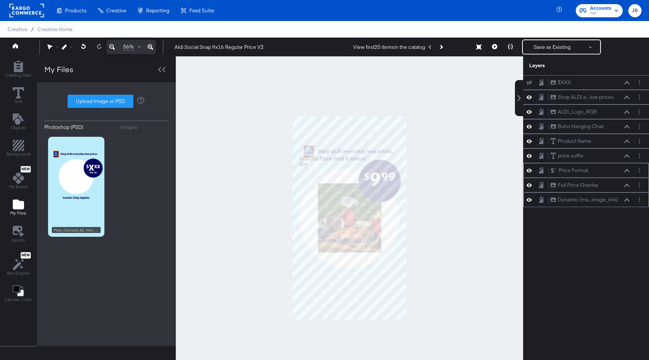
click at [528, 173] on icon at bounding box center [528, 170] width 5 height 6
click at [528, 173] on button at bounding box center [529, 170] width 6 height 6
click at [529, 156] on icon at bounding box center [528, 156] width 5 height 4
click at [529, 156] on icon at bounding box center [528, 156] width 5 height 5
click at [528, 142] on icon at bounding box center [528, 141] width 5 height 6
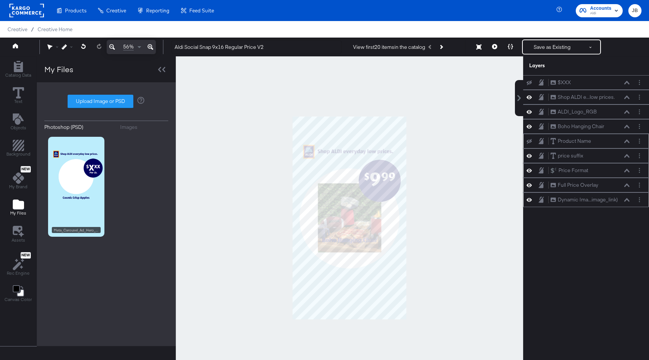
click at [528, 142] on icon at bounding box center [528, 141] width 5 height 5
click at [626, 143] on icon at bounding box center [626, 141] width 5 height 4
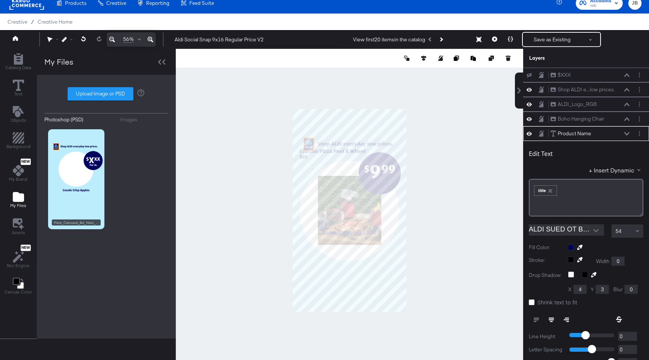
scroll to position [59, 0]
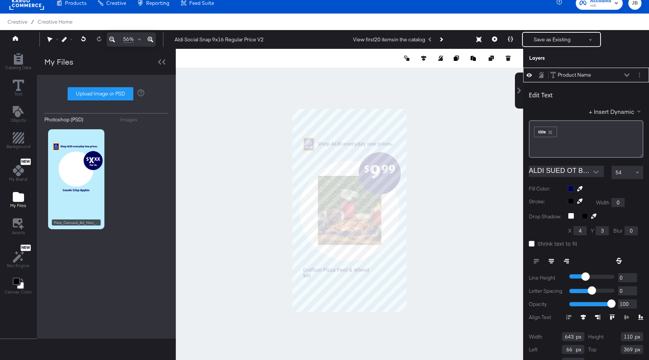
type input "99"
type input "1500"
type input "911"
click at [552, 262] on icon at bounding box center [550, 260] width 5 height 5
click at [423, 59] on icon at bounding box center [423, 58] width 5 height 5
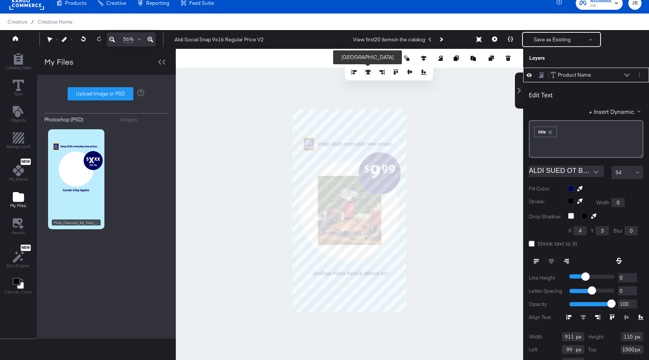
click at [367, 71] on icon at bounding box center [367, 71] width 5 height 5
type input "85"
click at [626, 75] on icon at bounding box center [626, 74] width 5 height 3
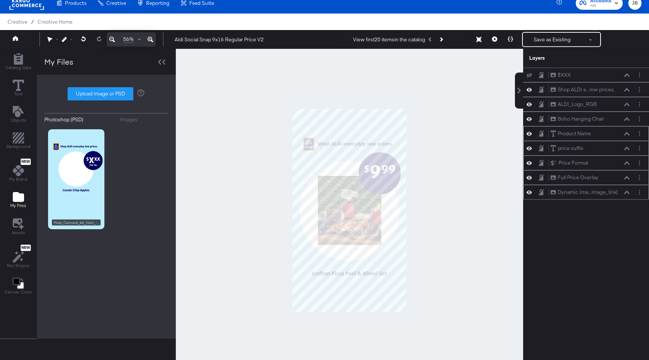
scroll to position [0, 0]
click at [628, 89] on icon at bounding box center [626, 90] width 5 height 4
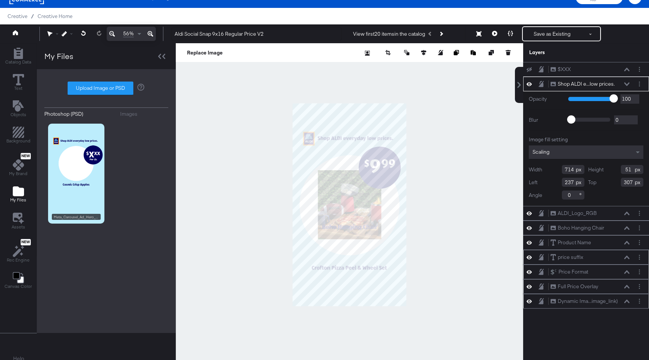
scroll to position [19, 0]
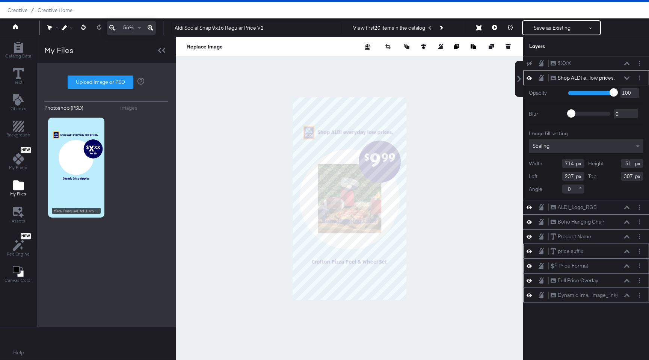
click at [528, 78] on icon at bounding box center [528, 78] width 5 height 6
click at [528, 78] on icon at bounding box center [528, 78] width 5 height 5
click at [545, 121] on div "Opacity 1 100 100 Blur 0 2000 0 Image fill setting Scaling Width 714 Height 51 …" at bounding box center [586, 142] width 126 height 115
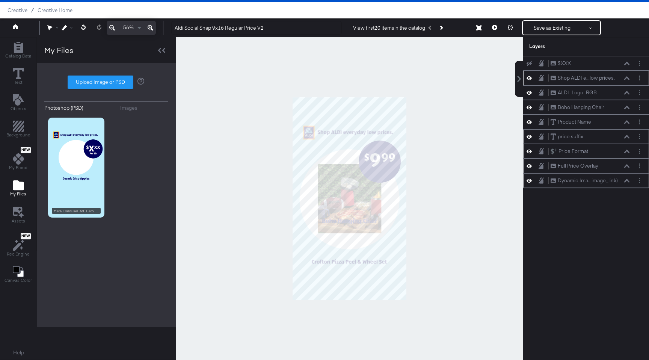
click at [456, 139] on div at bounding box center [349, 198] width 347 height 322
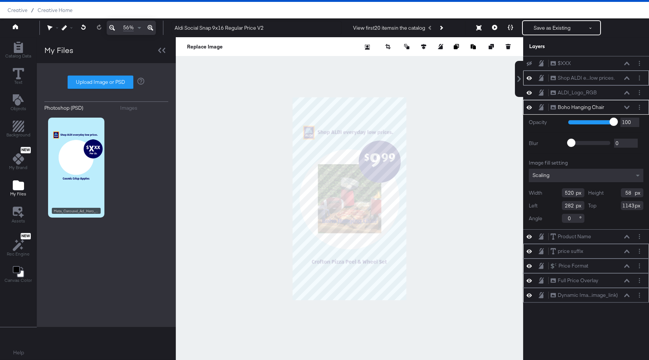
click at [530, 107] on icon at bounding box center [528, 107] width 5 height 4
click at [641, 109] on button "Layer Options" at bounding box center [639, 107] width 8 height 8
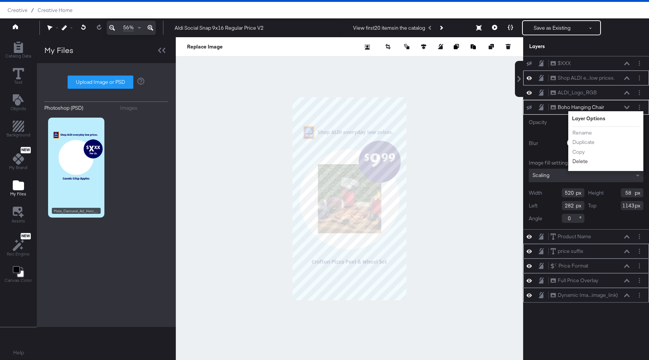
click at [580, 163] on button "Delete" at bounding box center [580, 161] width 16 height 8
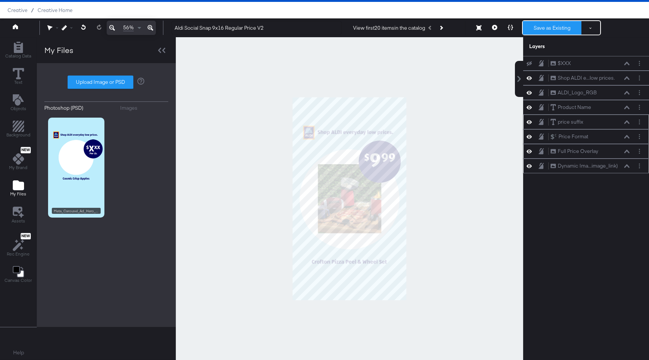
click at [536, 31] on button "Save as Existing" at bounding box center [552, 28] width 59 height 14
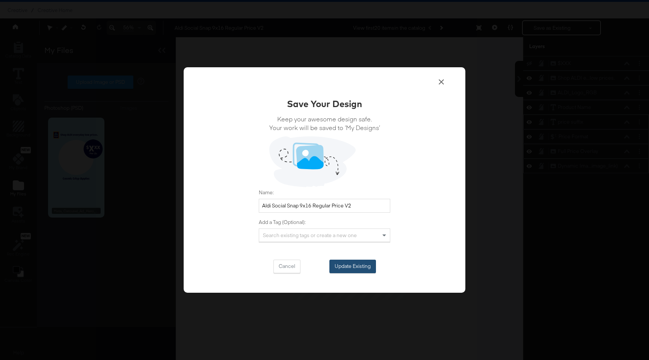
click at [359, 260] on button "Update Existing" at bounding box center [352, 266] width 47 height 14
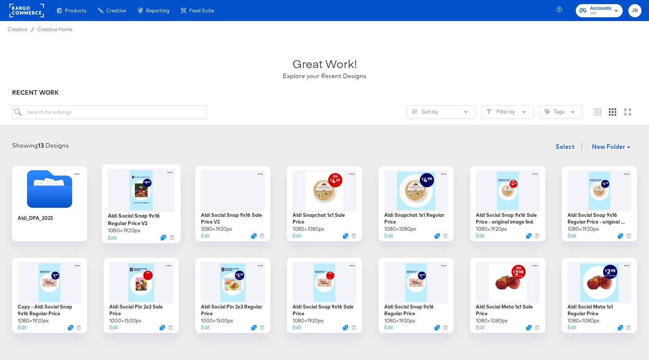
click at [160, 197] on div at bounding box center [141, 189] width 67 height 43
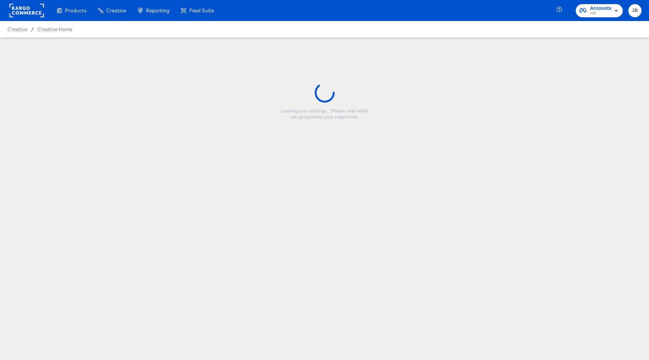
type input "Aldi Social Snap 9x16 Regular Price V2"
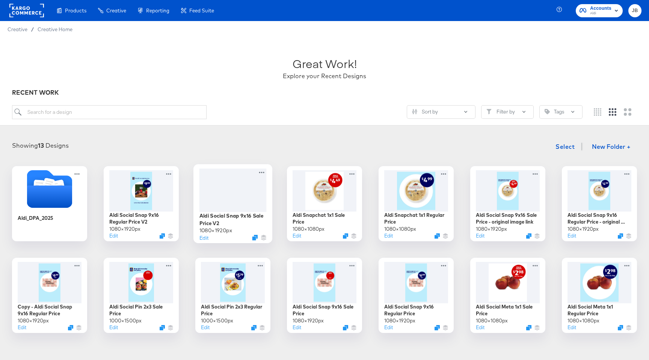
click at [246, 192] on div at bounding box center [232, 189] width 67 height 43
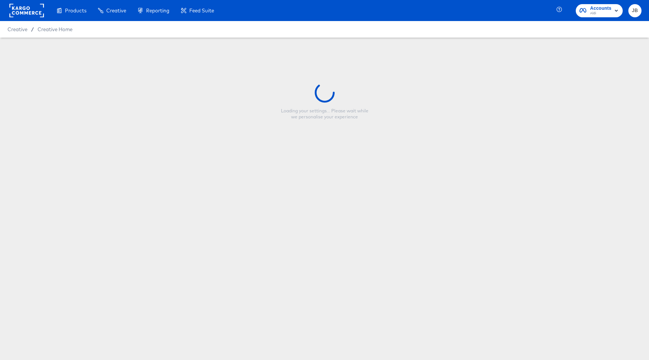
type input "Aldi Social Snap 9x16 Sale Price V2"
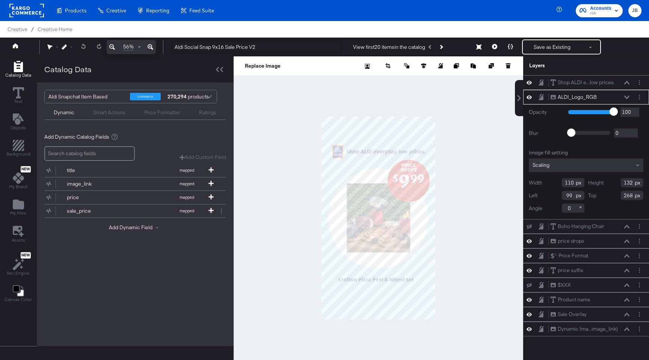
click at [626, 96] on icon at bounding box center [626, 97] width 5 height 4
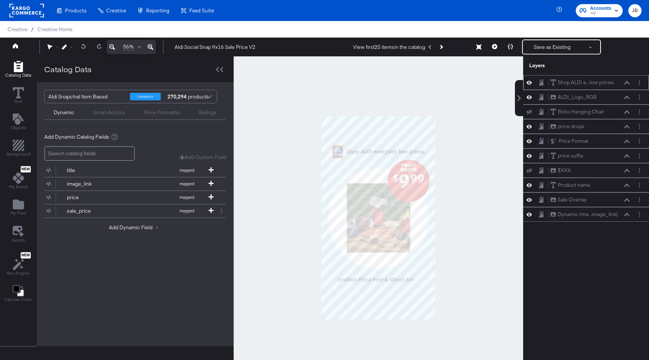
click at [626, 83] on icon at bounding box center [626, 83] width 5 height 4
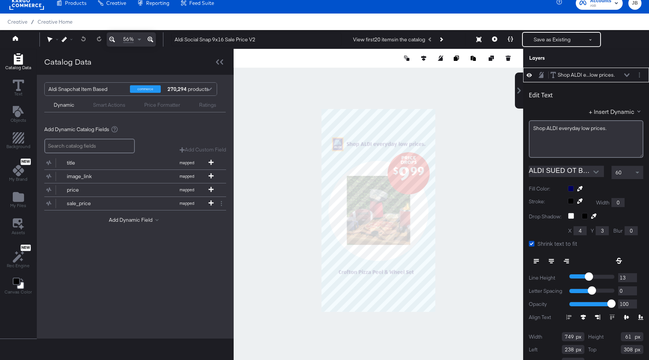
click at [627, 74] on icon at bounding box center [626, 75] width 5 height 4
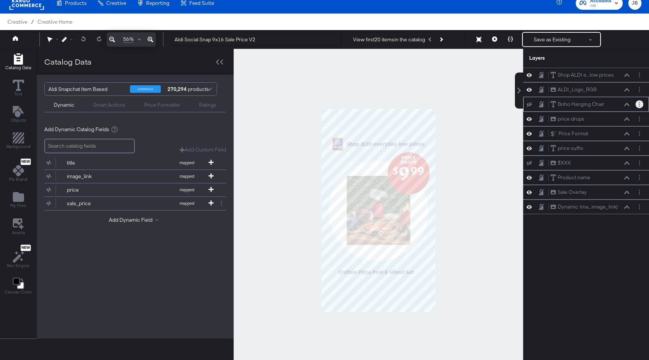
click at [637, 104] on button "Layer Options" at bounding box center [639, 104] width 8 height 8
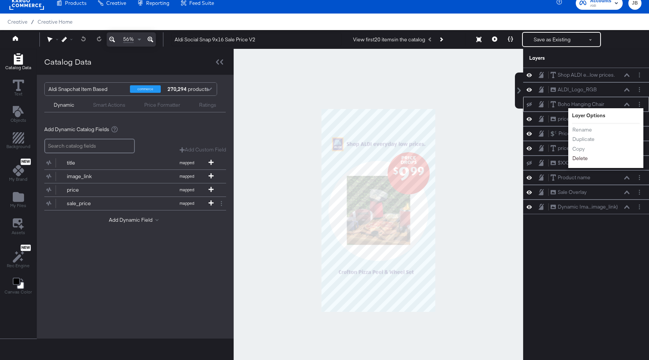
click at [582, 160] on button "Delete" at bounding box center [580, 158] width 16 height 8
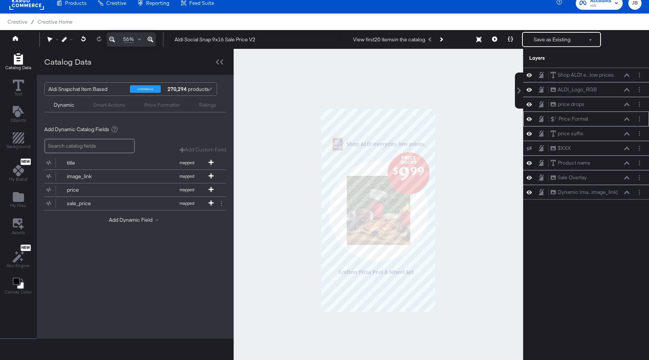
click at [531, 123] on div "Price Format Price Format" at bounding box center [586, 118] width 126 height 15
click at [529, 119] on icon at bounding box center [528, 119] width 5 height 6
click at [529, 119] on icon at bounding box center [528, 119] width 5 height 5
click at [529, 103] on icon at bounding box center [528, 104] width 5 height 6
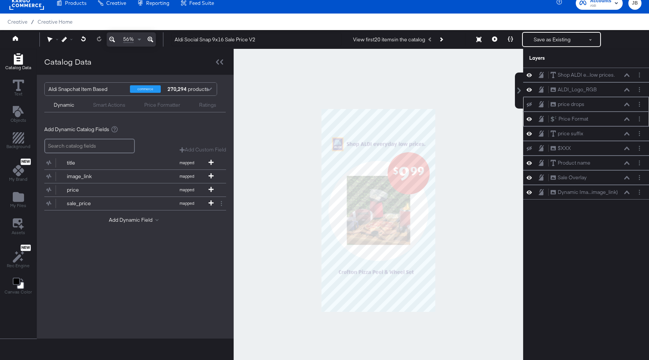
click at [529, 103] on icon at bounding box center [528, 104] width 5 height 5
click at [527, 92] on icon at bounding box center [528, 89] width 5 height 6
click at [527, 92] on icon at bounding box center [528, 89] width 5 height 5
click at [527, 75] on icon at bounding box center [528, 75] width 5 height 4
click at [527, 75] on icon at bounding box center [528, 74] width 5 height 5
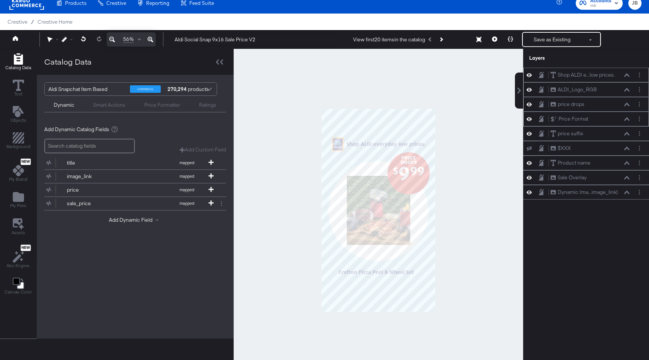
click at [529, 119] on icon at bounding box center [528, 119] width 5 height 4
click at [529, 119] on icon at bounding box center [528, 119] width 5 height 5
click at [529, 136] on icon at bounding box center [528, 133] width 5 height 6
click at [529, 133] on icon at bounding box center [528, 133] width 5 height 5
click at [529, 163] on icon at bounding box center [528, 163] width 5 height 6
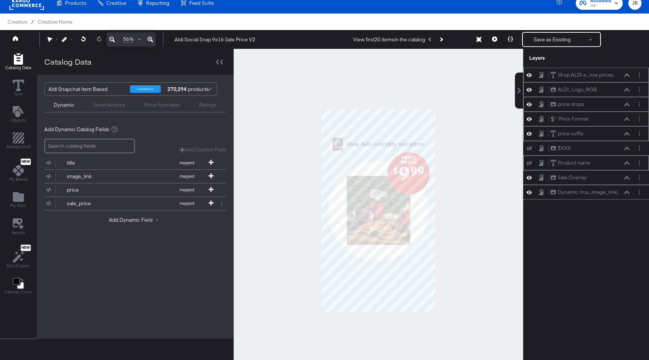
click at [529, 163] on icon at bounding box center [528, 163] width 5 height 5
click at [627, 164] on icon at bounding box center [626, 163] width 5 height 4
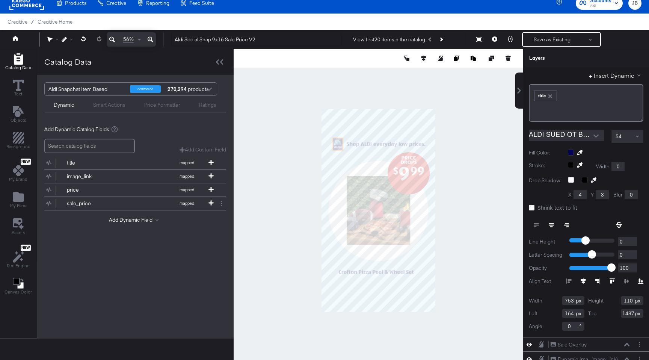
scroll to position [130, 0]
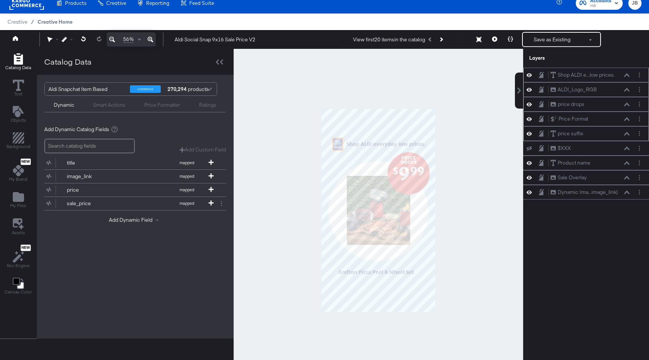
click at [46, 24] on span "Creative Home" at bounding box center [55, 22] width 35 height 6
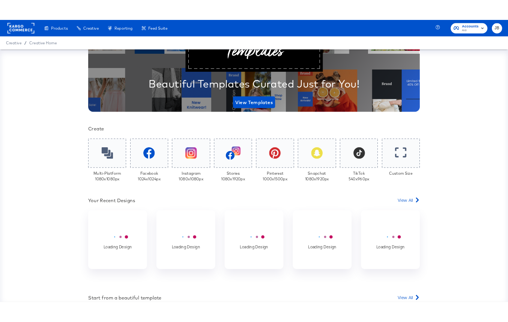
scroll to position [109, 0]
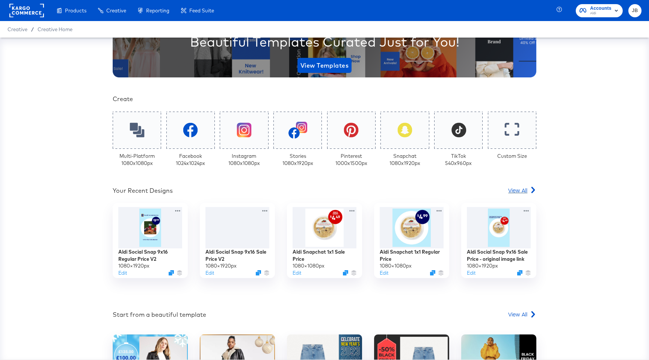
click at [521, 187] on span "View All" at bounding box center [517, 190] width 19 height 8
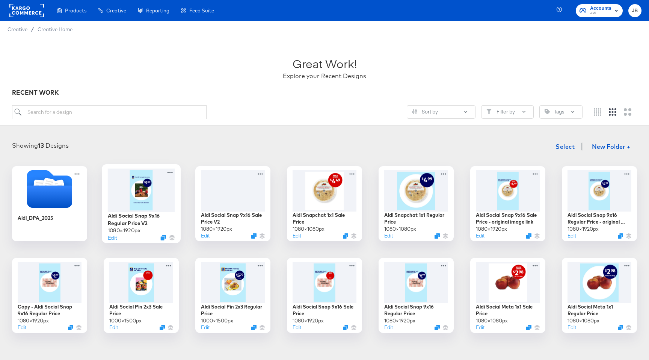
click at [158, 191] on div at bounding box center [141, 189] width 67 height 43
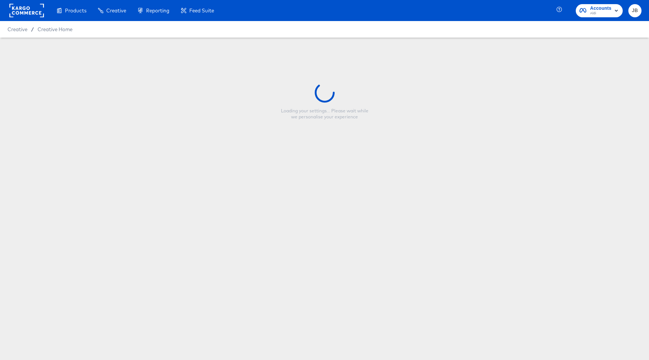
type input "Aldi Social Snap 9x16 Regular Price V2"
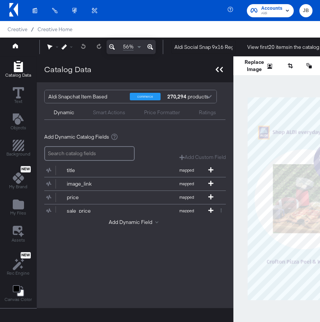
click at [222, 74] on div at bounding box center [219, 69] width 13 height 11
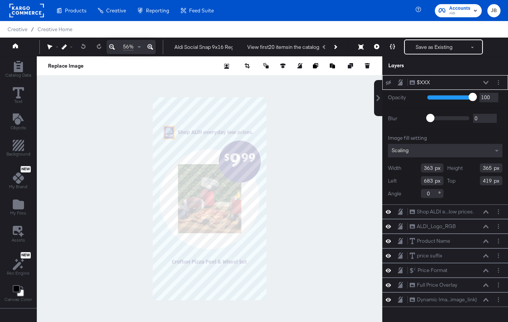
click at [485, 81] on icon at bounding box center [486, 83] width 5 height 4
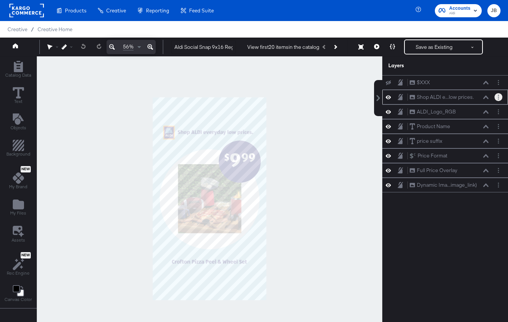
click at [497, 99] on button "Layer Options" at bounding box center [499, 97] width 8 height 8
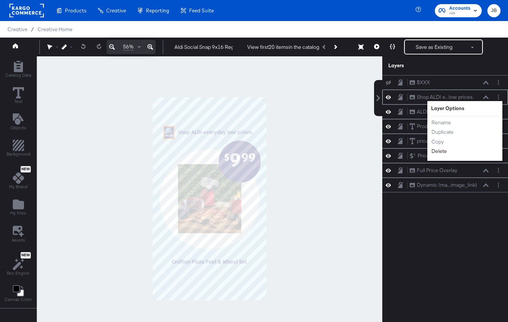
click at [435, 152] on button "Delete" at bounding box center [439, 151] width 16 height 8
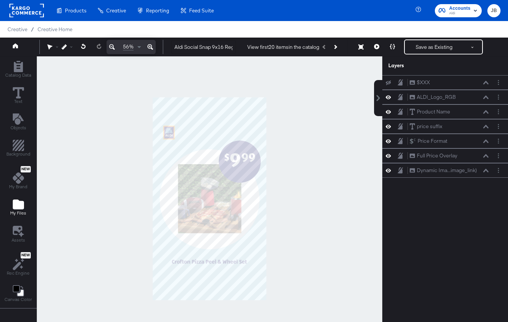
click at [15, 205] on icon "Add Files" at bounding box center [18, 204] width 11 height 10
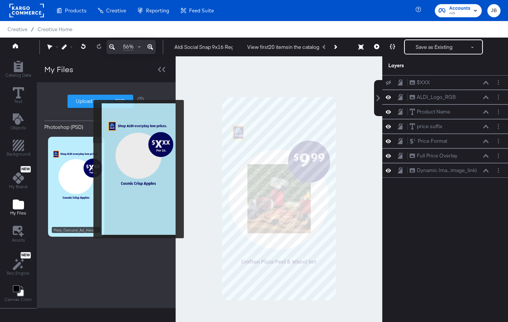
click at [90, 170] on img at bounding box center [76, 187] width 56 height 100
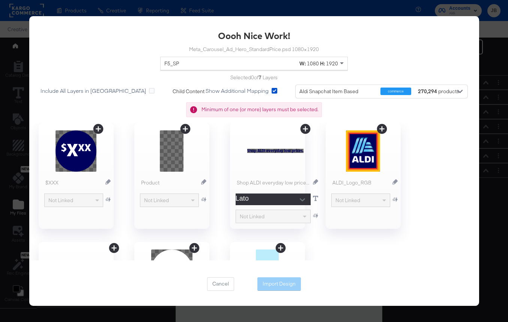
click at [310, 199] on div at bounding box center [303, 199] width 16 height 11
click at [311, 128] on icon at bounding box center [306, 129] width 10 height 10
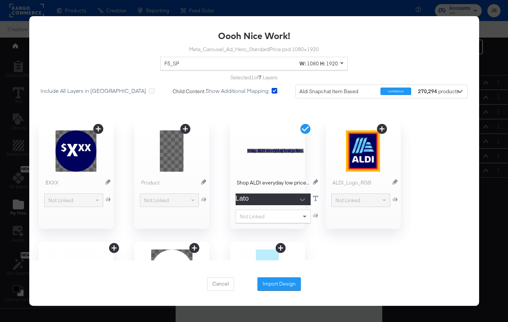
click at [305, 198] on icon "Open" at bounding box center [302, 199] width 5 height 5
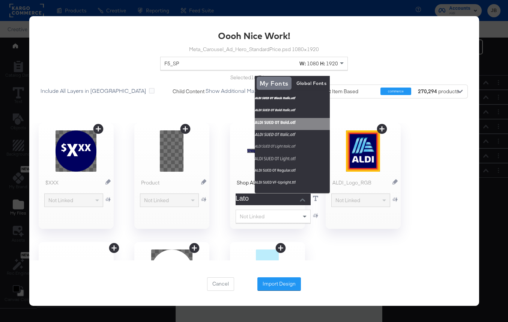
click at [279, 123] on img at bounding box center [292, 124] width 75 height 12
type input "ALDI SUED OT Bold.otf"
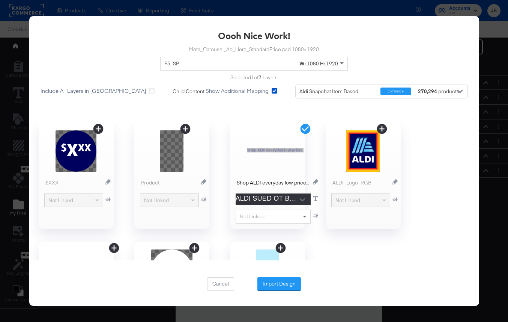
click at [350, 259] on div "$XXX Not Linked Product Not Linked Shop ALDI everyday low prices. ALDI SUED OT …" at bounding box center [254, 191] width 450 height 137
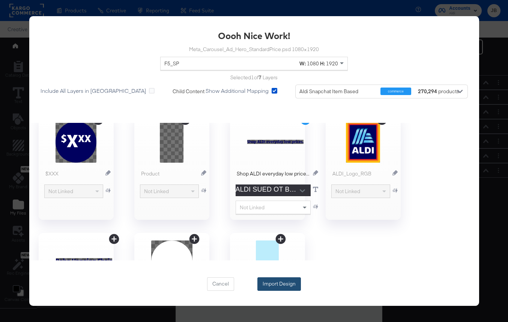
click at [281, 284] on button "Import Design" at bounding box center [280, 284] width 44 height 14
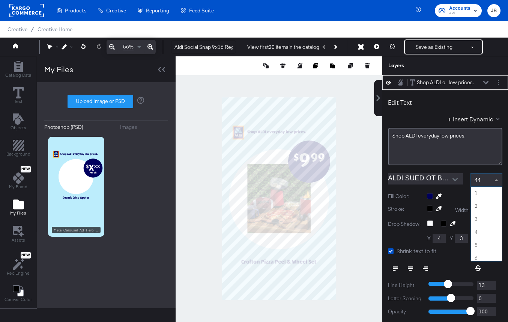
click at [498, 179] on span at bounding box center [497, 180] width 4 height 2
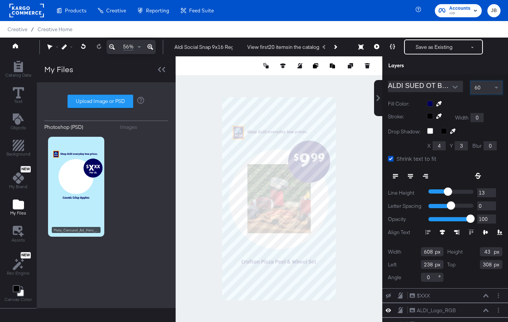
scroll to position [95, 0]
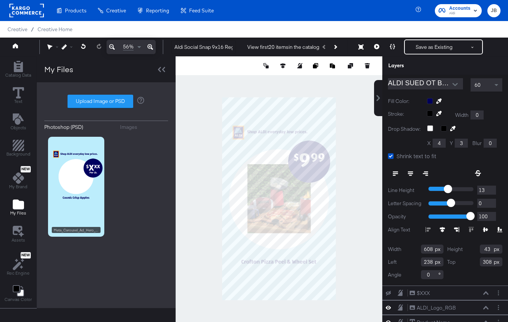
click at [429, 249] on input "608" at bounding box center [432, 248] width 23 height 9
type input "749"
type input "61"
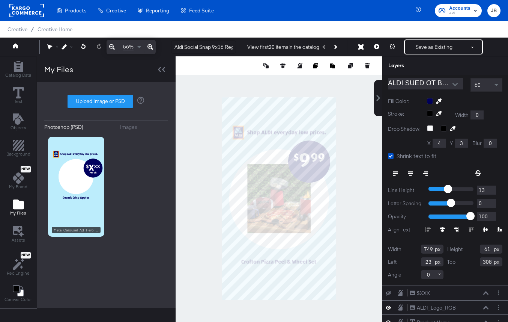
type input "238"
type input "308"
click at [401, 264] on div "Left 238" at bounding box center [416, 261] width 56 height 9
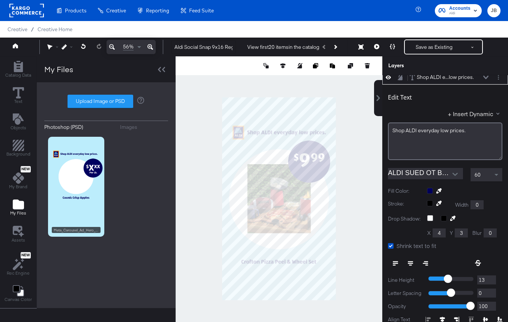
scroll to position [0, 0]
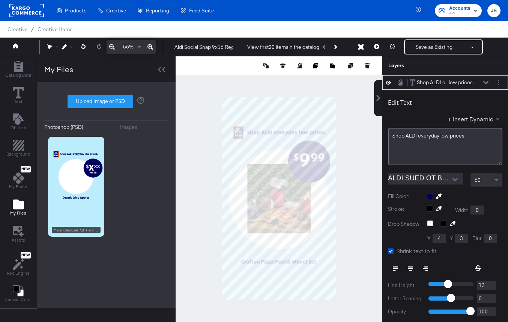
click at [486, 83] on icon at bounding box center [486, 83] width 5 height 4
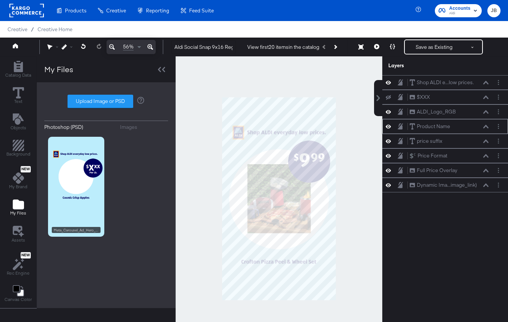
click at [487, 125] on icon at bounding box center [486, 126] width 5 height 3
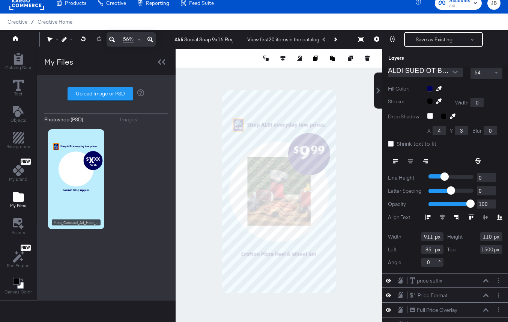
scroll to position [153, 0]
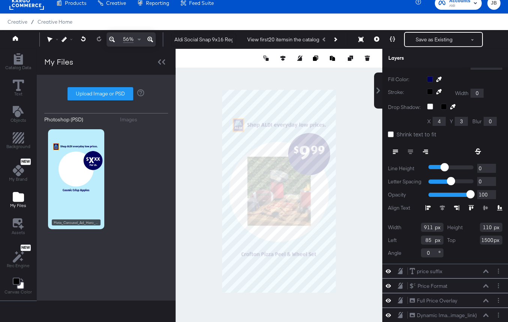
click at [427, 227] on input "911" at bounding box center [432, 227] width 23 height 9
type input "753"
type input "164"
type input "1487"
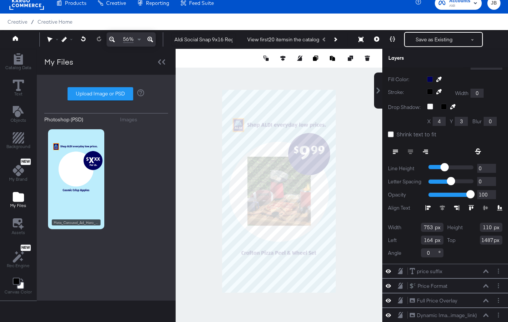
click at [396, 151] on icon at bounding box center [395, 151] width 5 height 1
click at [411, 151] on icon at bounding box center [410, 151] width 5 height 1
click at [442, 208] on div at bounding box center [464, 207] width 77 height 5
click at [485, 207] on div at bounding box center [464, 207] width 77 height 5
click at [432, 42] on button "Save as Existing" at bounding box center [434, 40] width 59 height 14
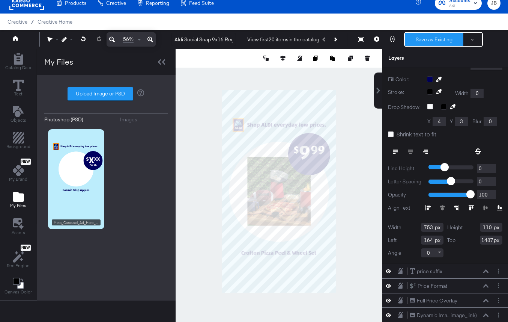
scroll to position [0, 0]
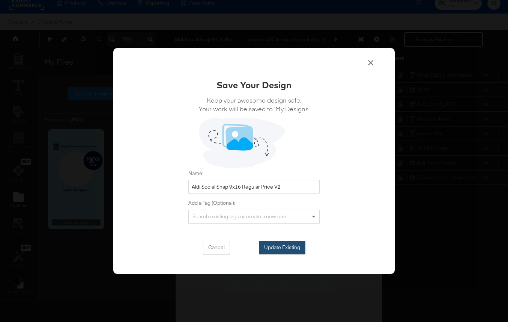
click at [280, 247] on button "Update Existing" at bounding box center [282, 248] width 47 height 14
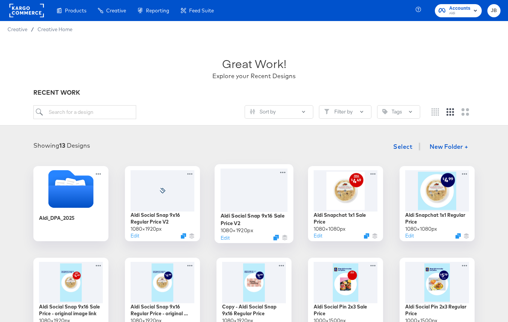
click at [249, 199] on div at bounding box center [254, 189] width 67 height 43
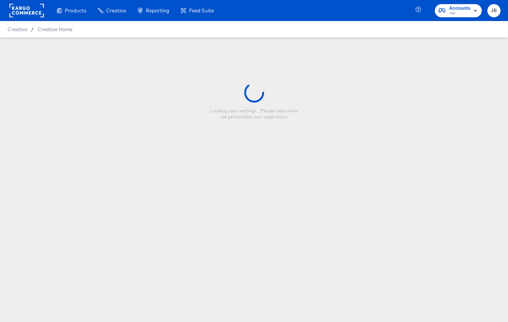
type input "Aldi Social Snap 9x16 Sale Price V2"
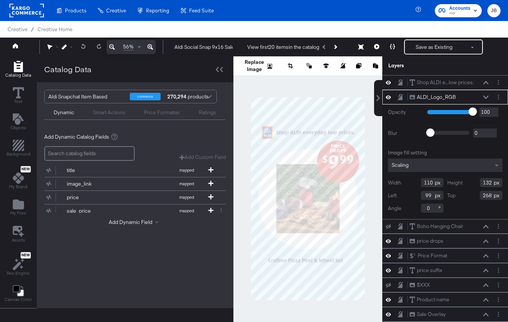
click at [487, 96] on icon at bounding box center [486, 97] width 5 height 4
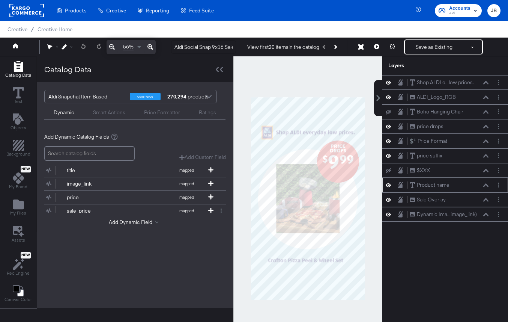
click at [487, 187] on button at bounding box center [486, 185] width 6 height 5
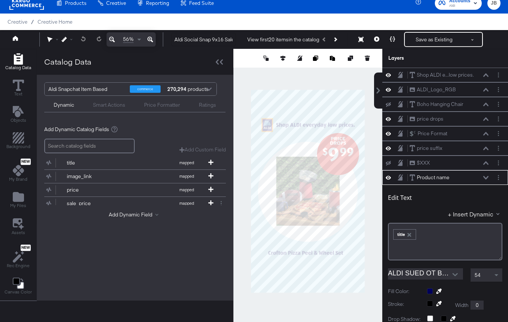
scroll to position [102, 0]
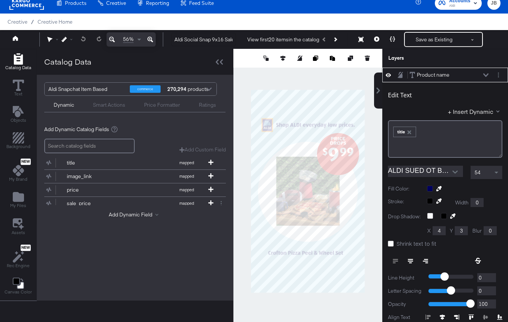
click at [409, 257] on button at bounding box center [410, 261] width 15 height 14
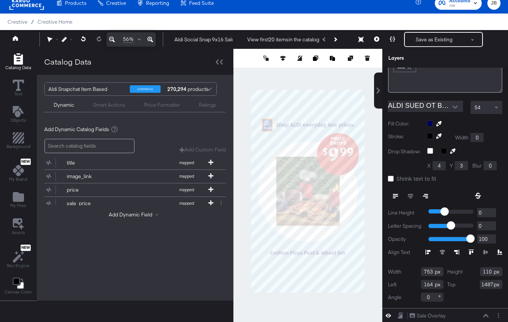
scroll to position [168, 0]
click at [392, 177] on icon at bounding box center [391, 178] width 6 height 6
click at [0, 0] on input "Shrink text to fit" at bounding box center [0, 0] width 0 height 0
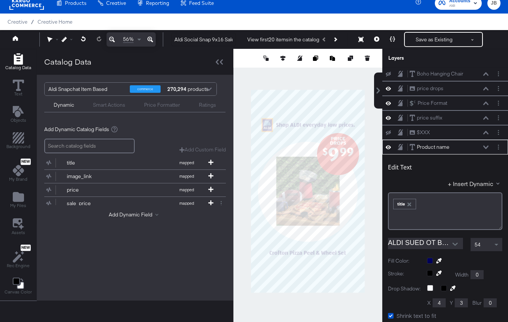
scroll to position [21, 0]
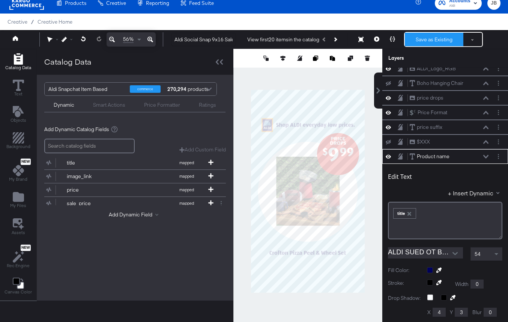
click at [430, 42] on button "Save as Existing" at bounding box center [434, 40] width 59 height 14
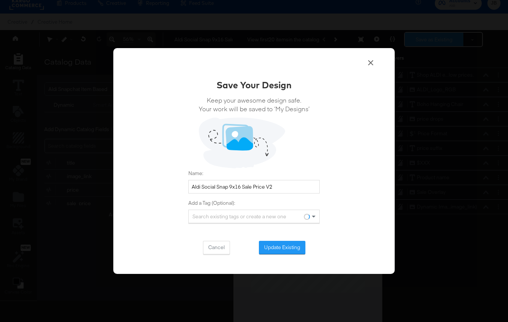
scroll to position [0, 0]
click at [278, 236] on div "Save Your Design Keep your awesome design safe. Your work will be saved to ‘My …" at bounding box center [253, 166] width 131 height 176
click at [278, 246] on button "Update Existing" at bounding box center [282, 248] width 47 height 14
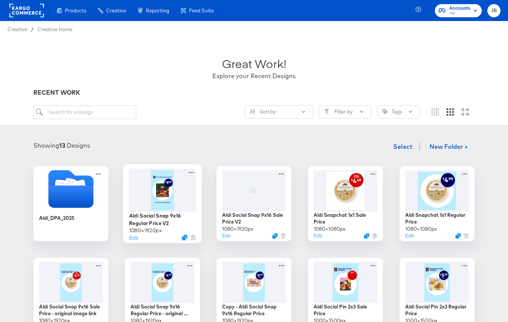
click at [185, 196] on div at bounding box center [162, 189] width 67 height 43
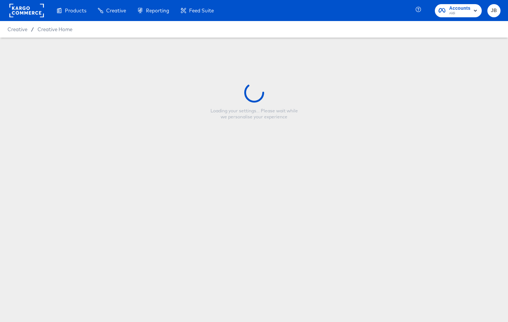
type input "Aldi Social Snap 9x16 Regular Price V2"
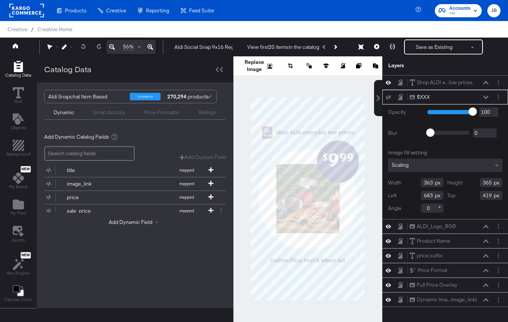
scroll to position [19, 0]
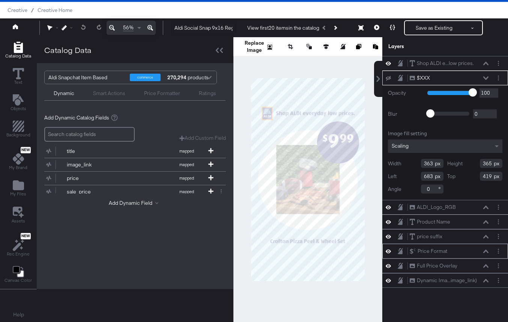
click at [485, 252] on icon at bounding box center [486, 251] width 5 height 4
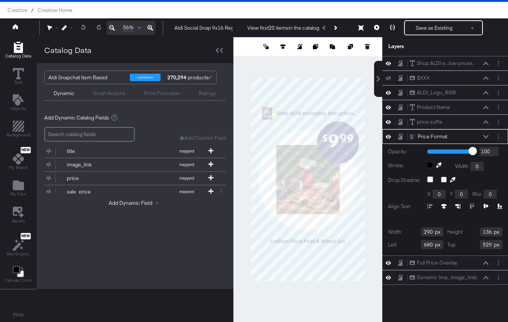
click at [485, 137] on icon at bounding box center [486, 136] width 5 height 3
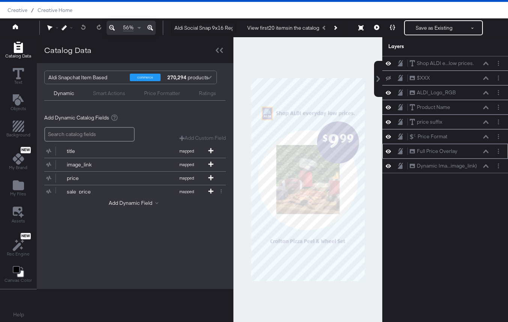
click at [487, 153] on icon at bounding box center [486, 151] width 5 height 4
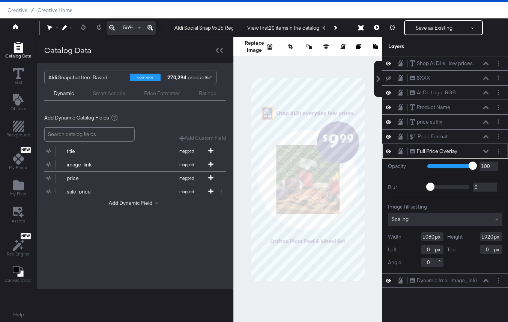
click at [488, 149] on button at bounding box center [486, 151] width 6 height 5
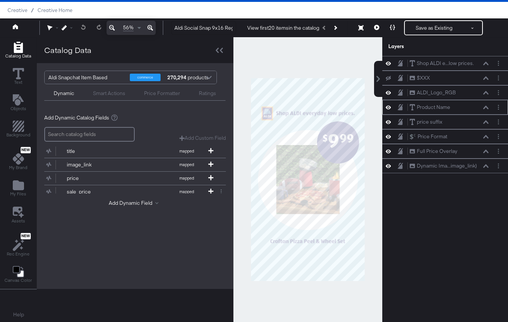
click at [485, 109] on button at bounding box center [486, 107] width 6 height 5
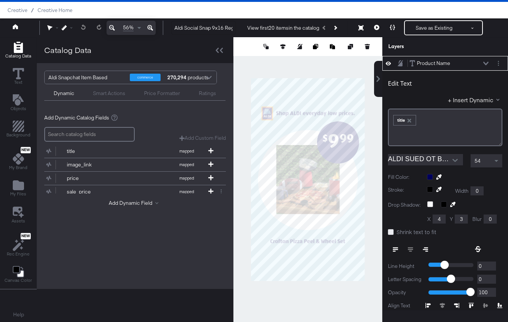
click at [390, 232] on icon at bounding box center [391, 232] width 6 height 6
click at [0, 0] on input "Shrink text to fit" at bounding box center [0, 0] width 0 height 0
click at [421, 30] on button "Save as Existing" at bounding box center [434, 28] width 59 height 14
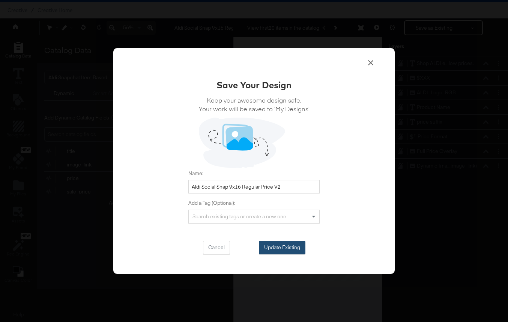
click at [263, 249] on button "Update Existing" at bounding box center [282, 248] width 47 height 14
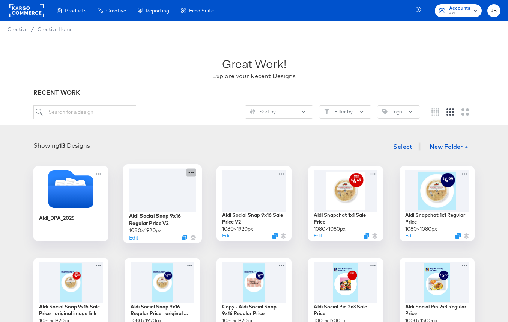
click at [188, 175] on icon at bounding box center [191, 172] width 9 height 8
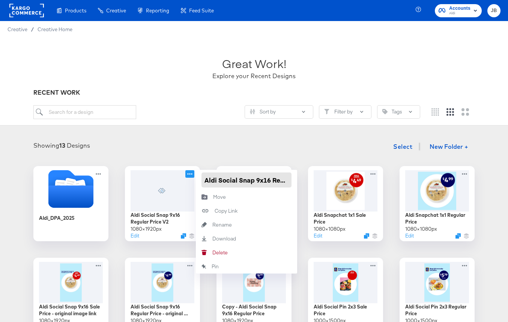
click at [212, 175] on input "Aldi Social Snap 9x16 Regular Price V2" at bounding box center [247, 179] width 90 height 15
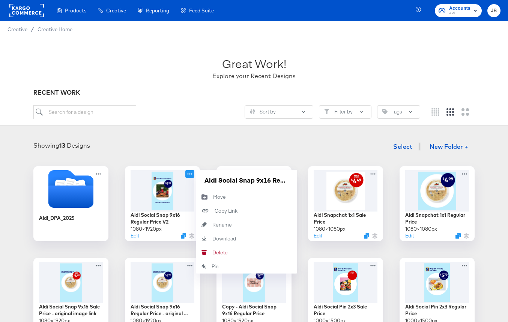
click at [301, 261] on div "Aldi_DPA_2025 Aldi Social Snap 9x16 Regular Price V2 1080 × 1920 px Edit Aldi S…" at bounding box center [254, 295] width 493 height 258
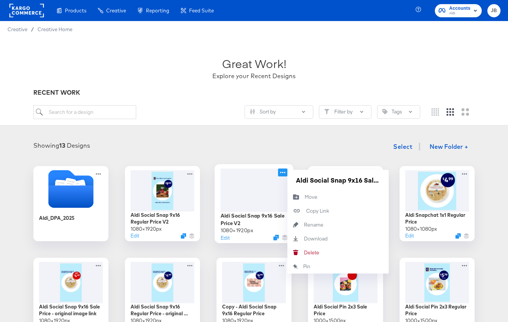
click at [286, 170] on icon at bounding box center [282, 172] width 9 height 8
click at [305, 178] on input "Aldi Social Snap 9x16 Sale Price V2" at bounding box center [338, 179] width 90 height 15
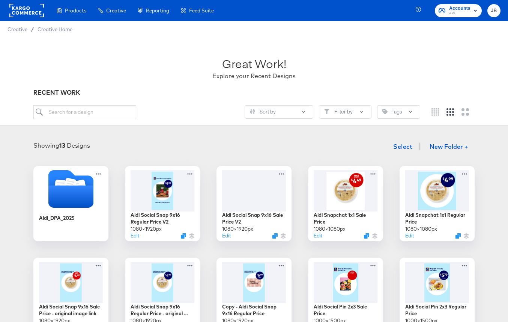
click at [175, 149] on div "Showing 13 Designs Select New Folder +" at bounding box center [254, 146] width 493 height 15
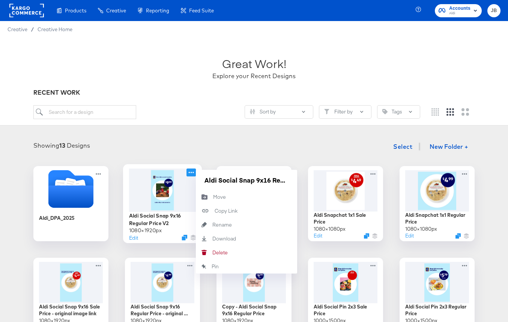
click at [194, 170] on icon at bounding box center [191, 172] width 9 height 8
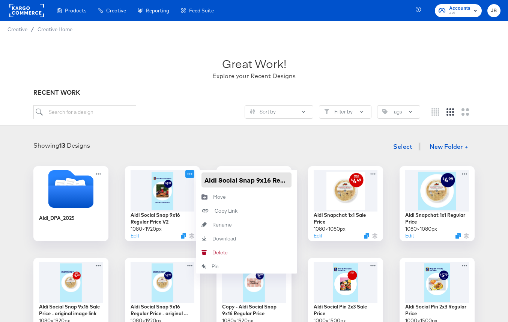
click at [214, 178] on input "Aldi Social Snap 9x16 Regular Price V2" at bounding box center [247, 179] width 90 height 15
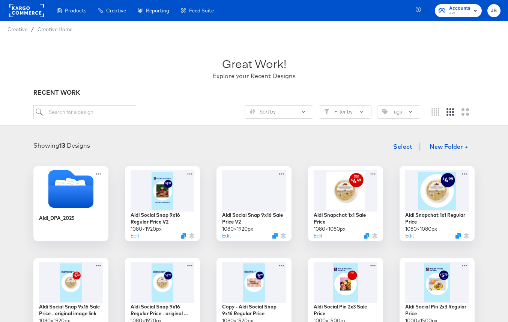
click at [289, 148] on div "Showing 13 Designs Select New Folder +" at bounding box center [254, 146] width 493 height 15
click at [283, 171] on icon at bounding box center [282, 172] width 9 height 8
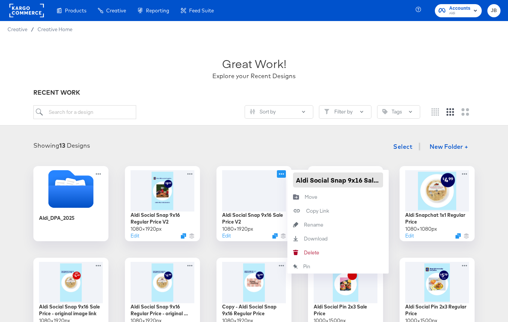
click at [302, 175] on input "Aldi Social Snap 9x16 Sale Price V2" at bounding box center [338, 179] width 90 height 15
click at [233, 106] on div "Sort by Filter by Tags" at bounding box center [226, 112] width 387 height 14
